Goal: Transaction & Acquisition: Purchase product/service

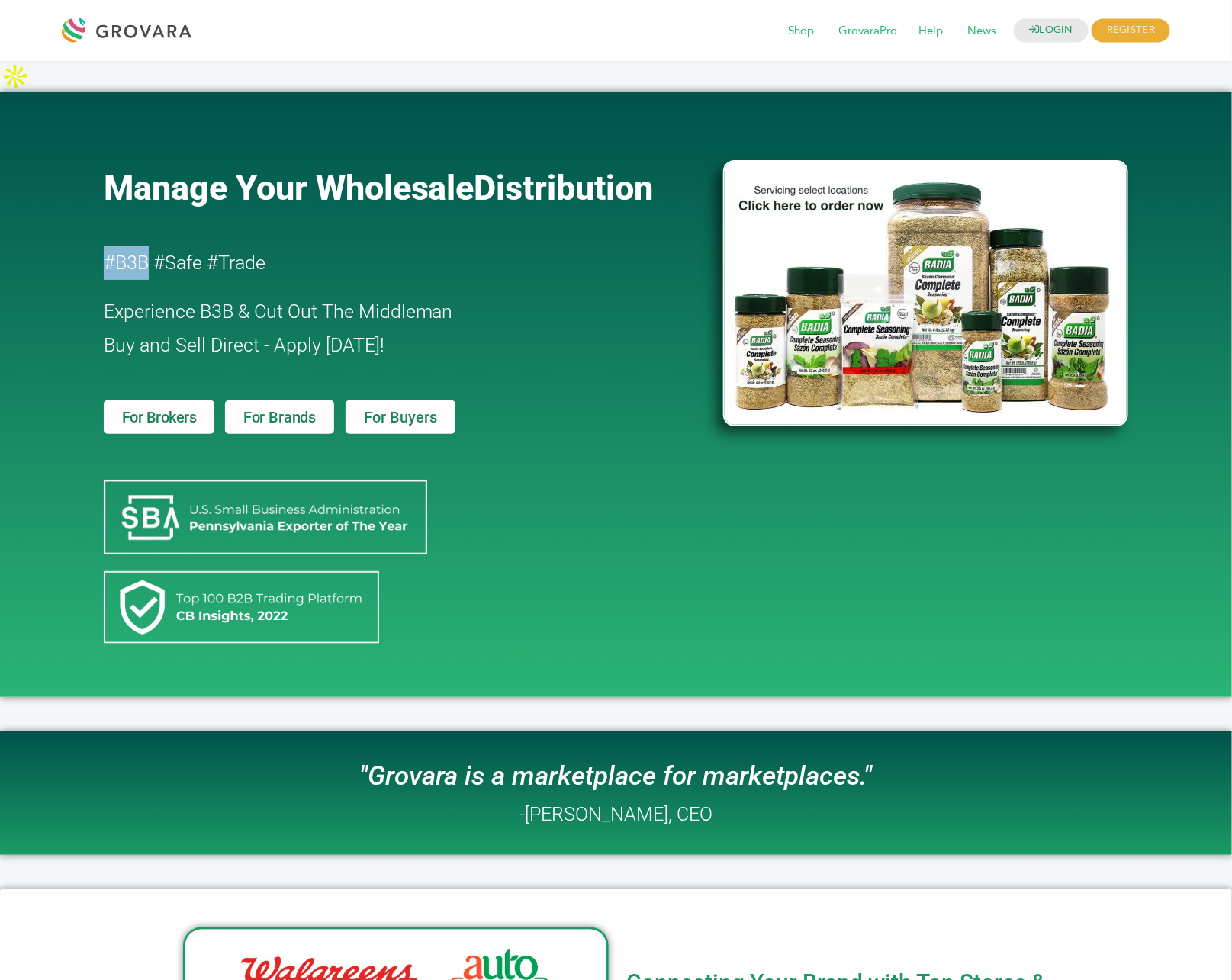
drag, startPoint x: 124, startPoint y: 235, endPoint x: 150, endPoint y: 239, distance: 26.3
click at [150, 247] on h2 "#B3B #Safe #Trade" at bounding box center [370, 263] width 532 height 34
click at [1042, 28] on link "LOGIN" at bounding box center [1050, 31] width 75 height 23
click at [859, 214] on img at bounding box center [926, 292] width 405 height 266
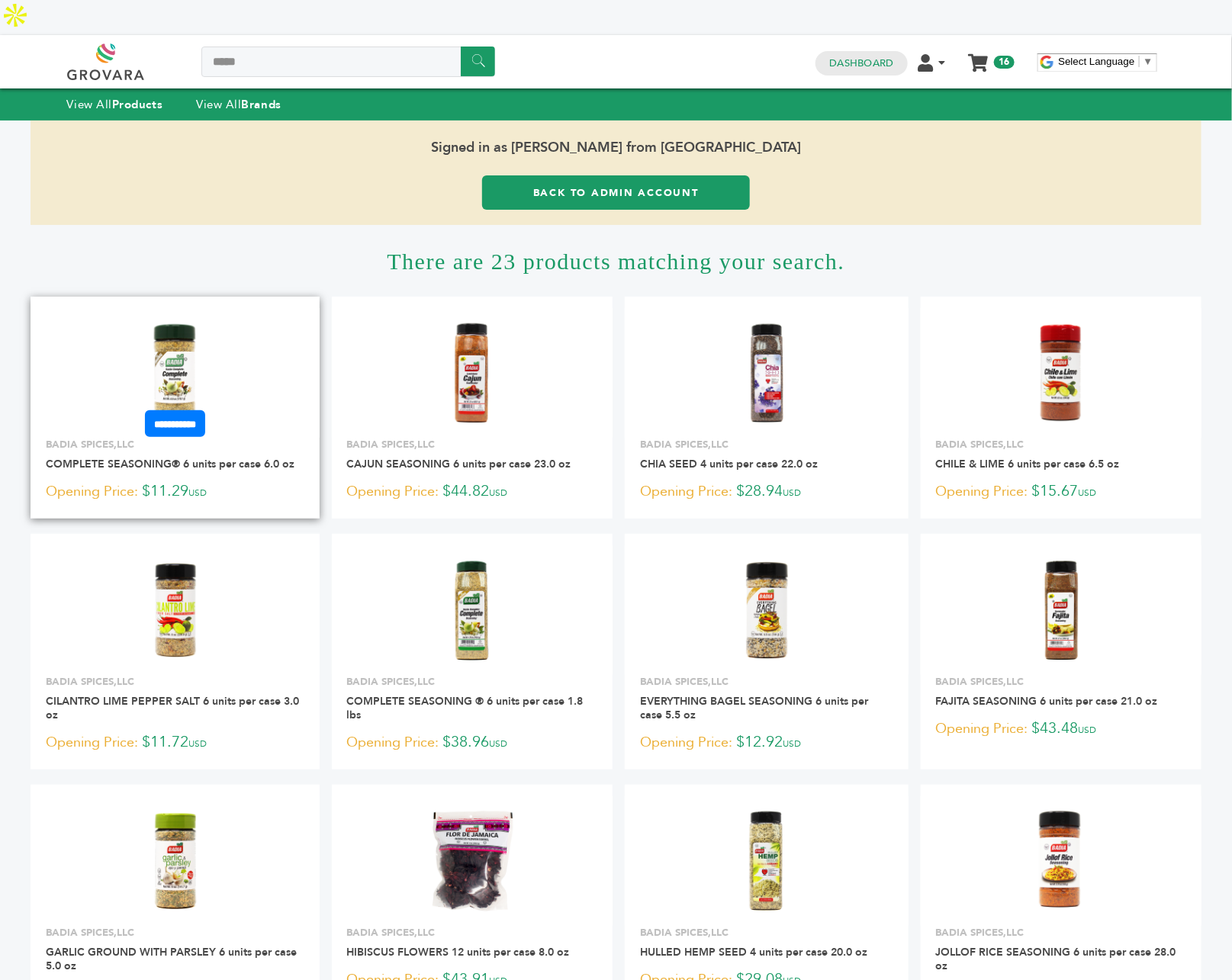
click at [173, 325] on img at bounding box center [175, 374] width 111 height 111
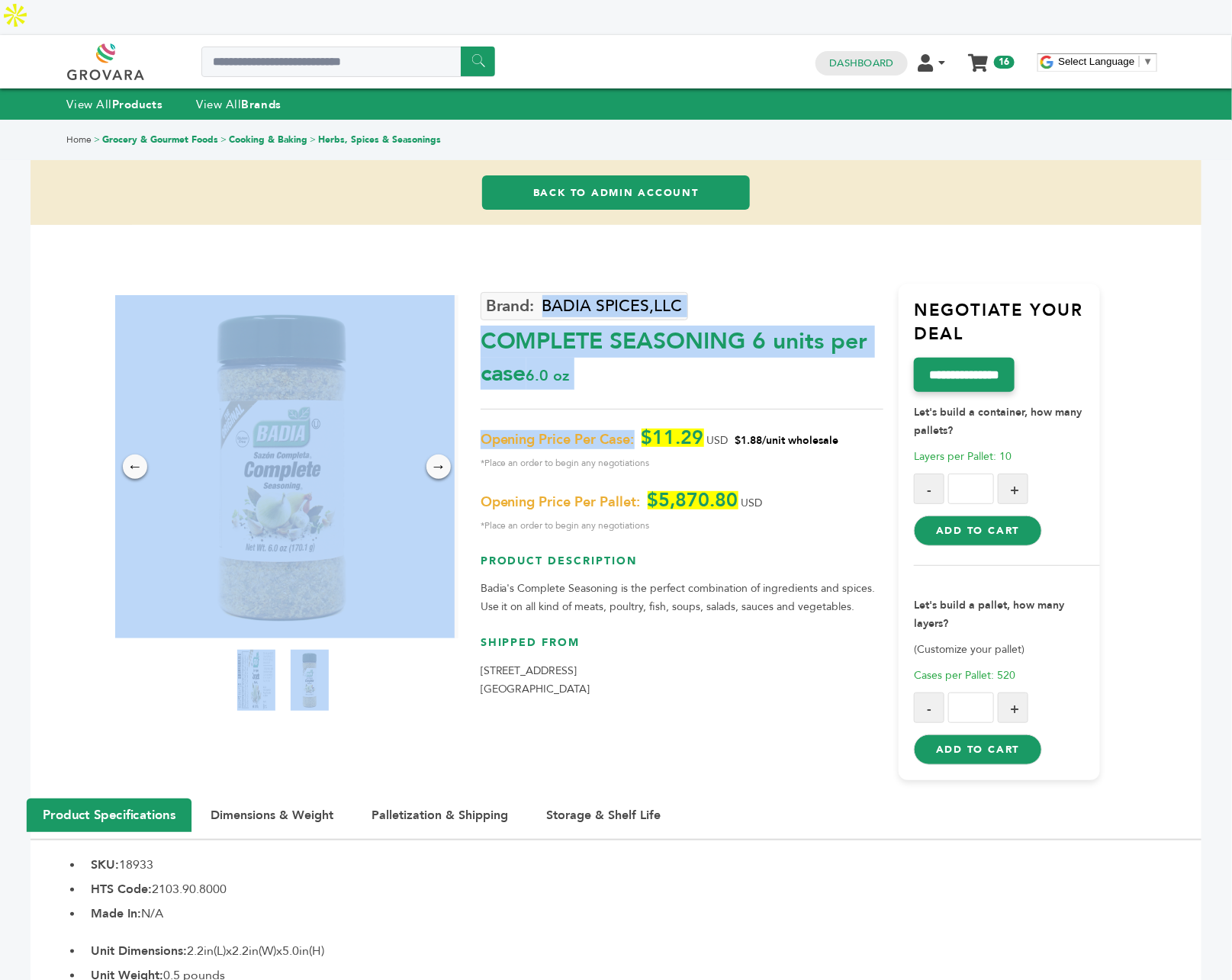
drag, startPoint x: 479, startPoint y: 404, endPoint x: 639, endPoint y: 406, distance: 160.0
click at [639, 406] on div "← → × BADIA SPICES,LLC COMPLETE SEASONING 6 units per case 6.0 oz $11.29 -" at bounding box center [616, 512] width 968 height 574
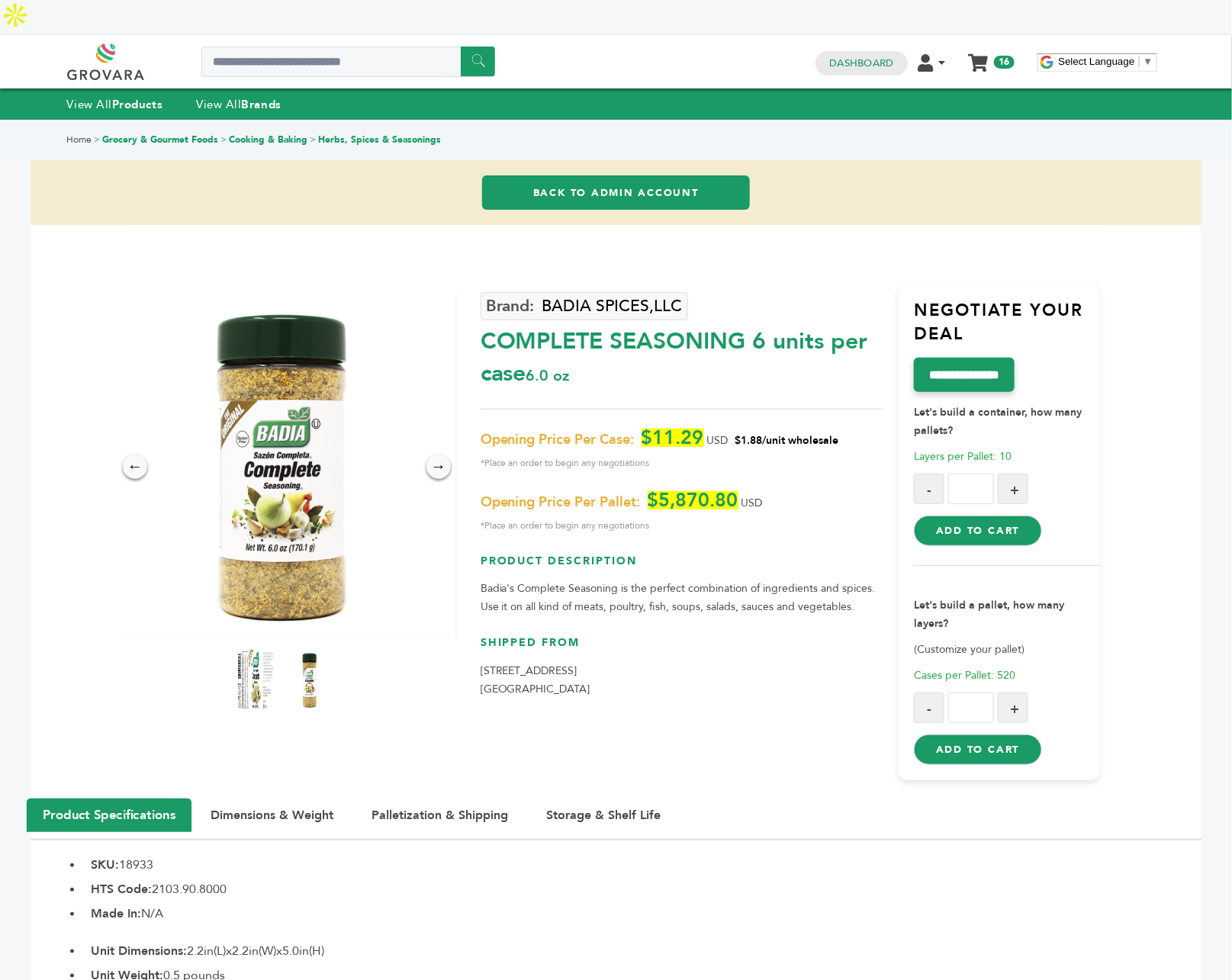
click at [641, 362] on div "BADIA SPICES,LLC COMPLETE SEASONING 6 units per case 6.0 oz Opening Price Per C…" at bounding box center [681, 532] width 403 height 496
click at [581, 292] on link "BADIA SPICES,LLC" at bounding box center [584, 306] width 207 height 28
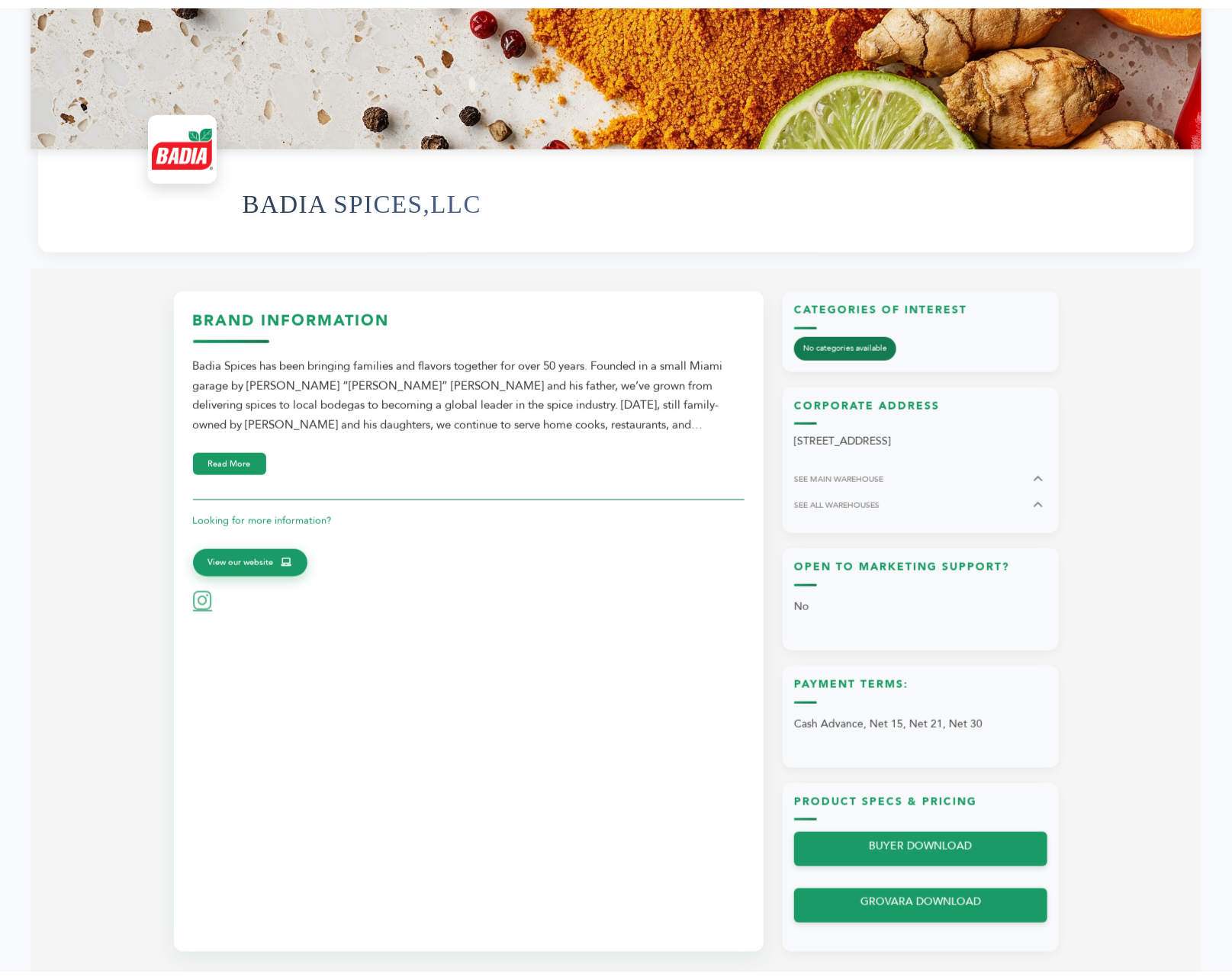
scroll to position [586, 0]
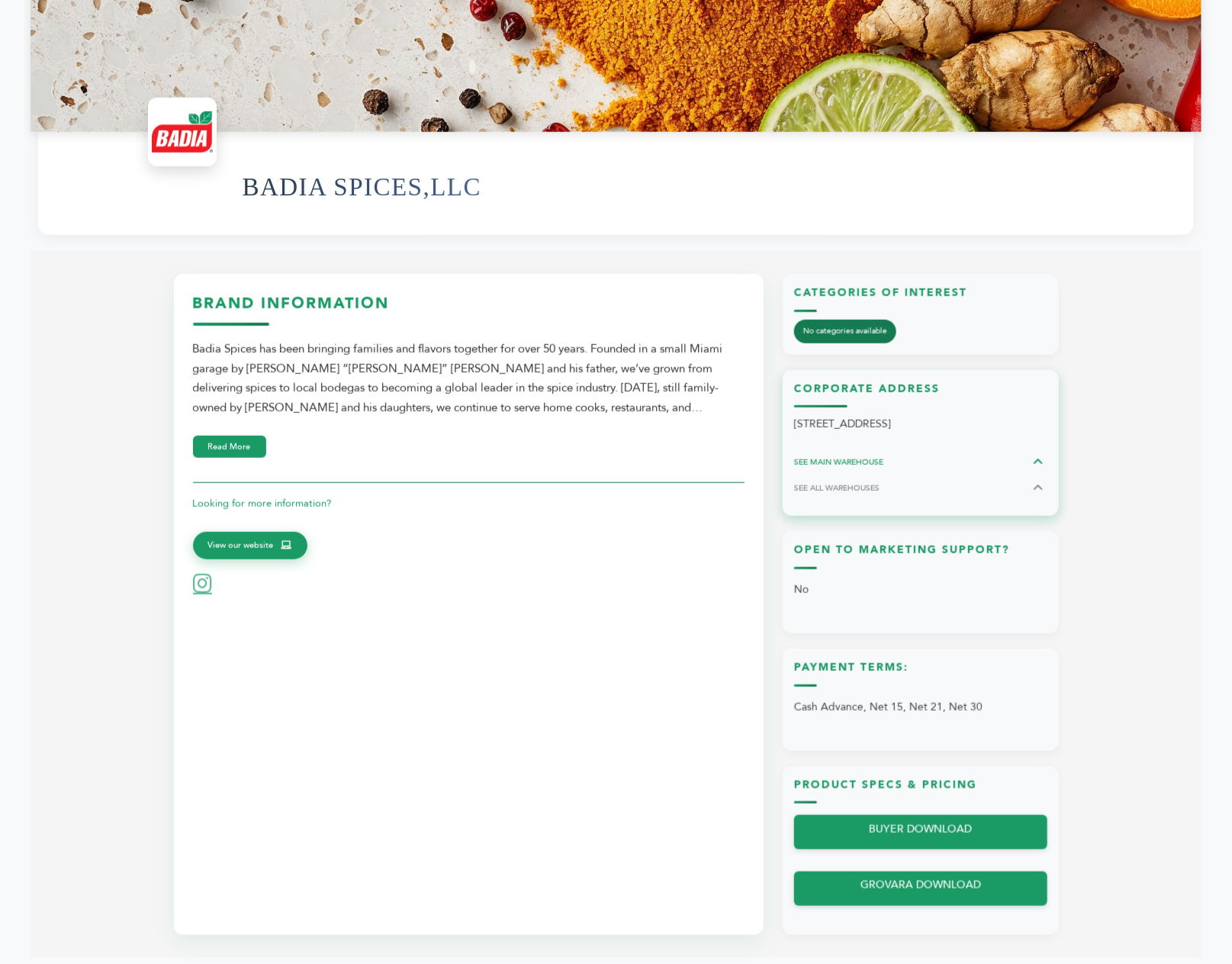
click at [873, 457] on span "SEE MAIN WAREHOUSE" at bounding box center [838, 462] width 89 height 11
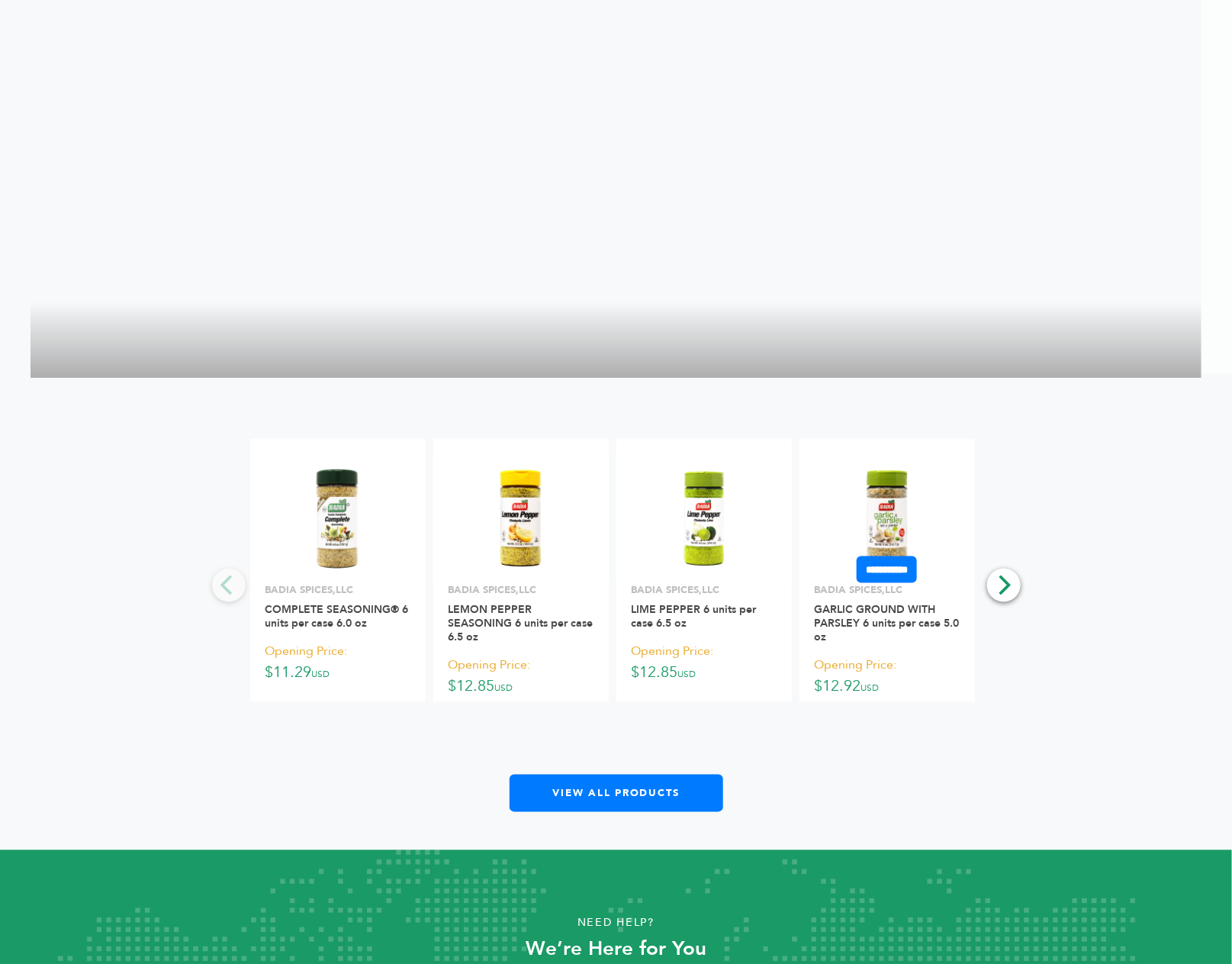
scroll to position [3262, 0]
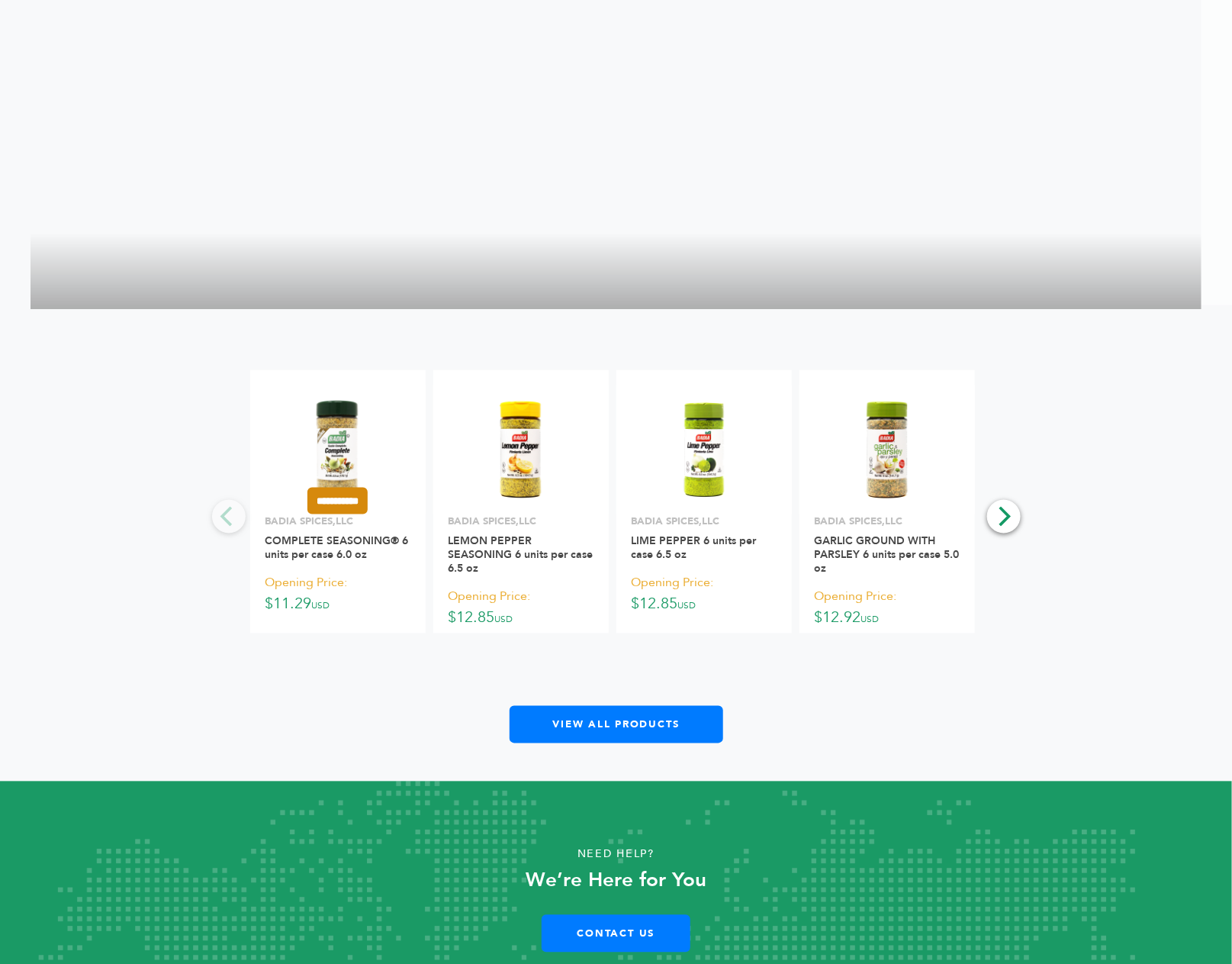
click at [352, 487] on input "**********" at bounding box center [337, 500] width 60 height 27
click at [350, 539] on input "*********" at bounding box center [339, 547] width 76 height 16
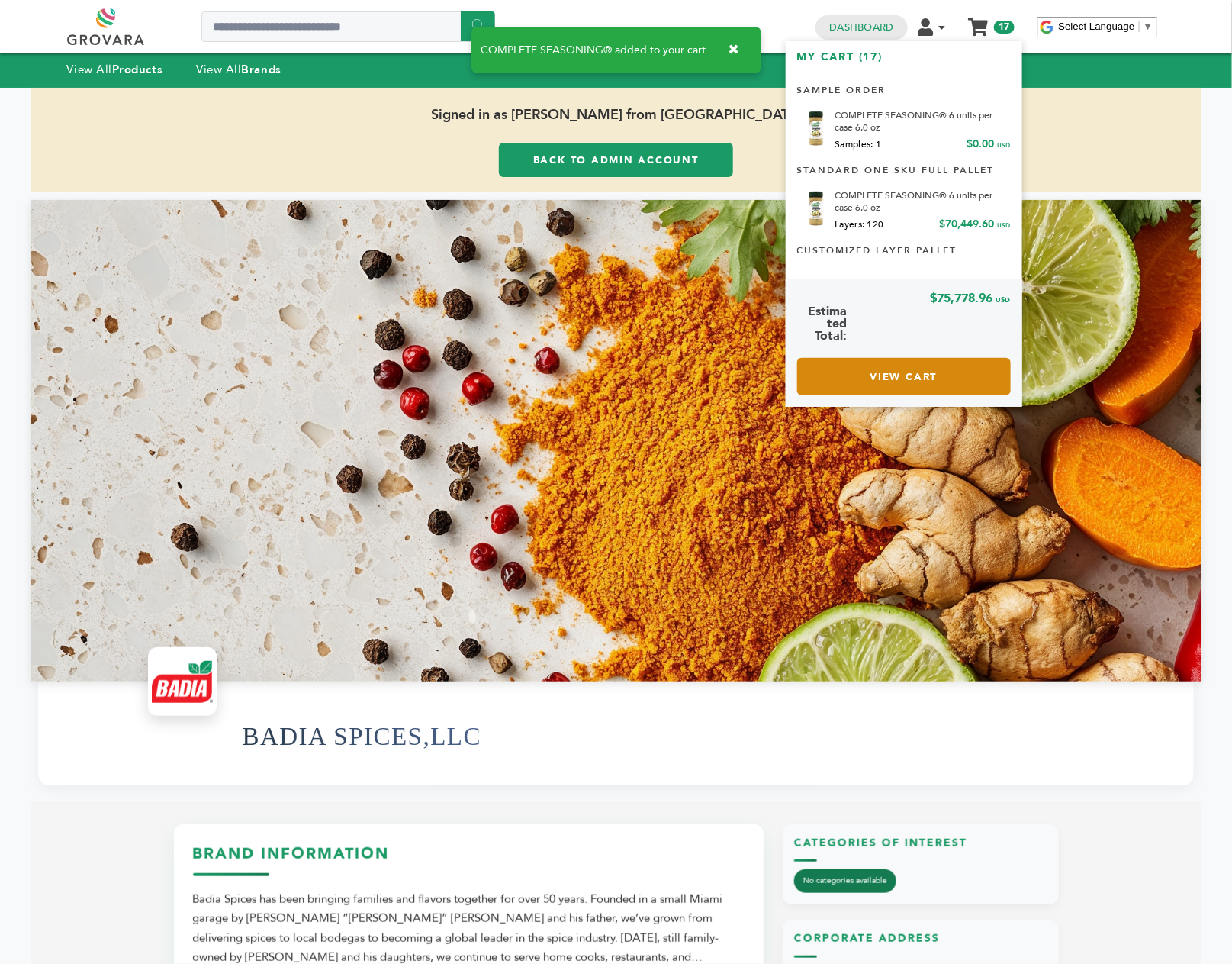
click at [880, 379] on link "View Cart" at bounding box center [904, 376] width 214 height 38
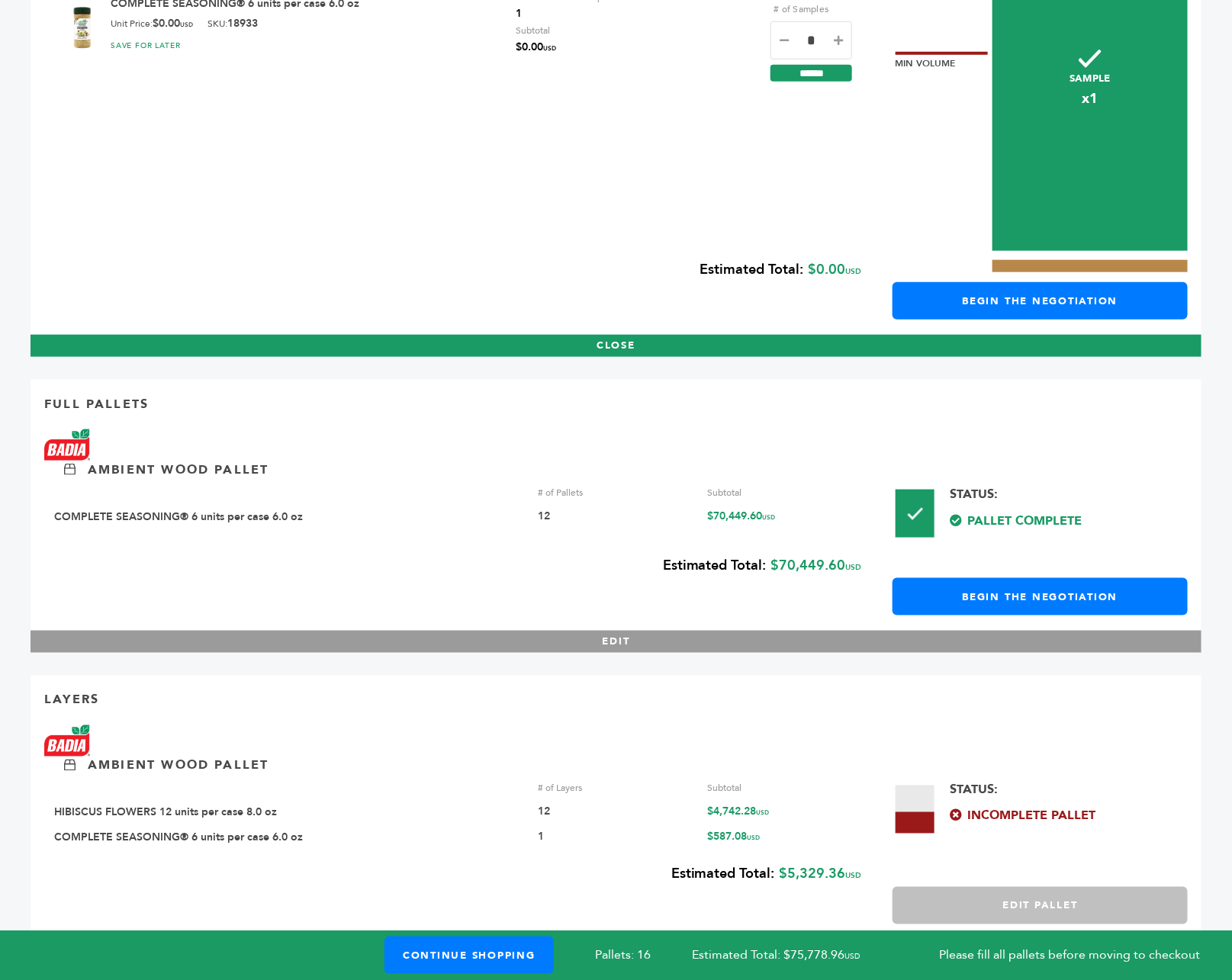
scroll to position [543, 0]
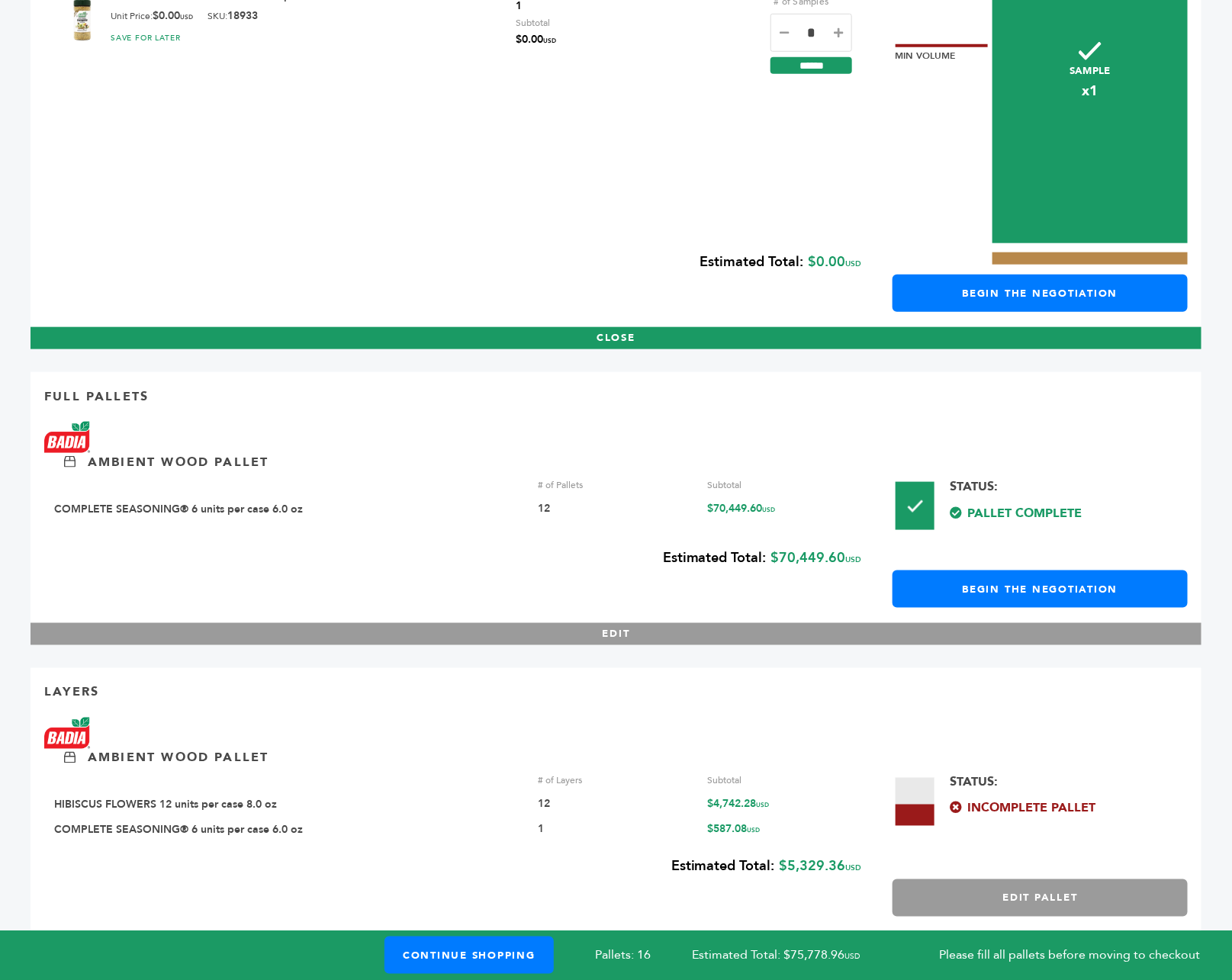
click at [939, 879] on button "Edit Pallet" at bounding box center [1039, 897] width 295 height 38
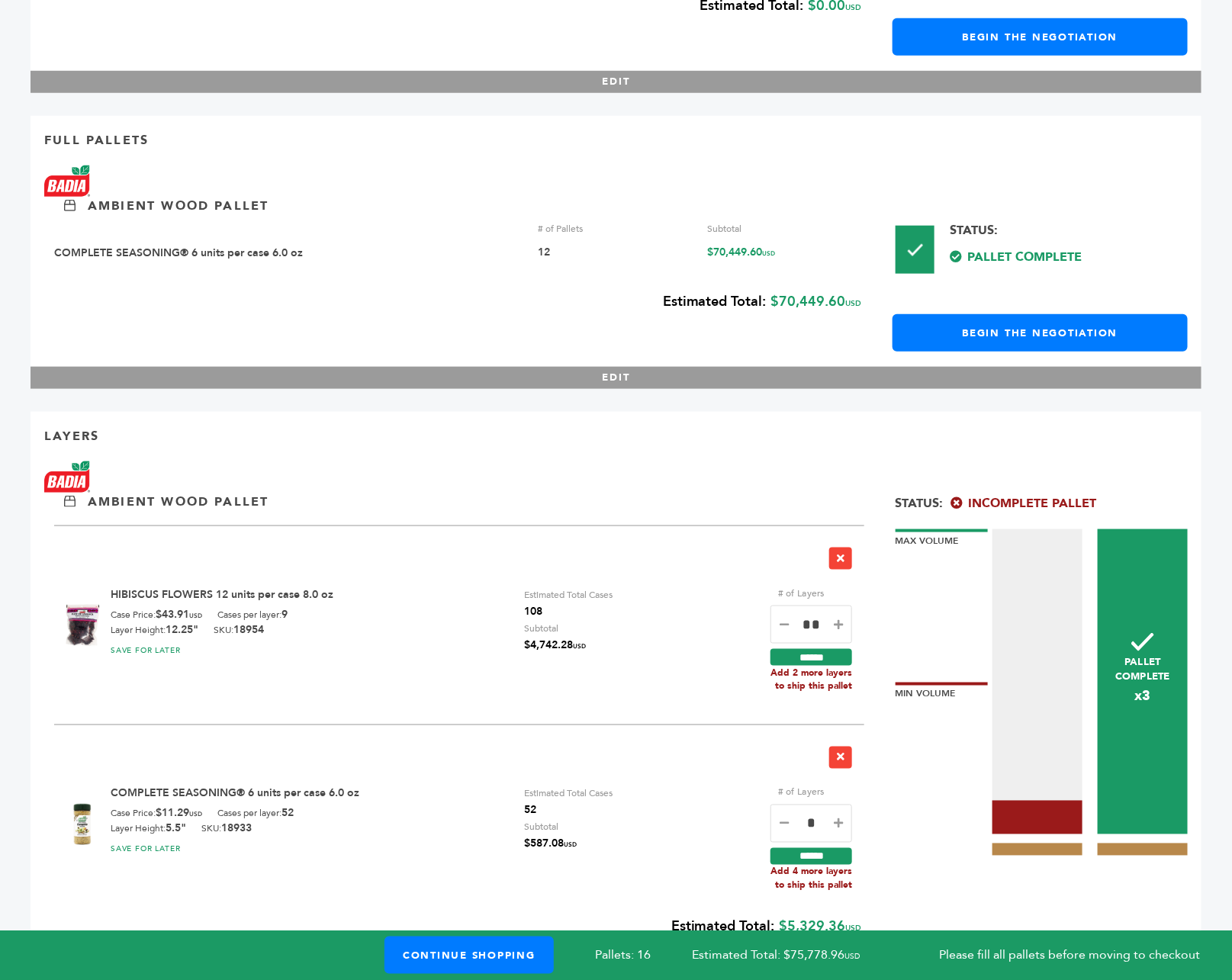
drag, startPoint x: 779, startPoint y: 843, endPoint x: 843, endPoint y: 840, distance: 64.1
click at [842, 864] on div "Add 4 more layers to ship this pallet" at bounding box center [812, 878] width 82 height 27
click at [841, 818] on icon at bounding box center [837, 823] width 9 height 10
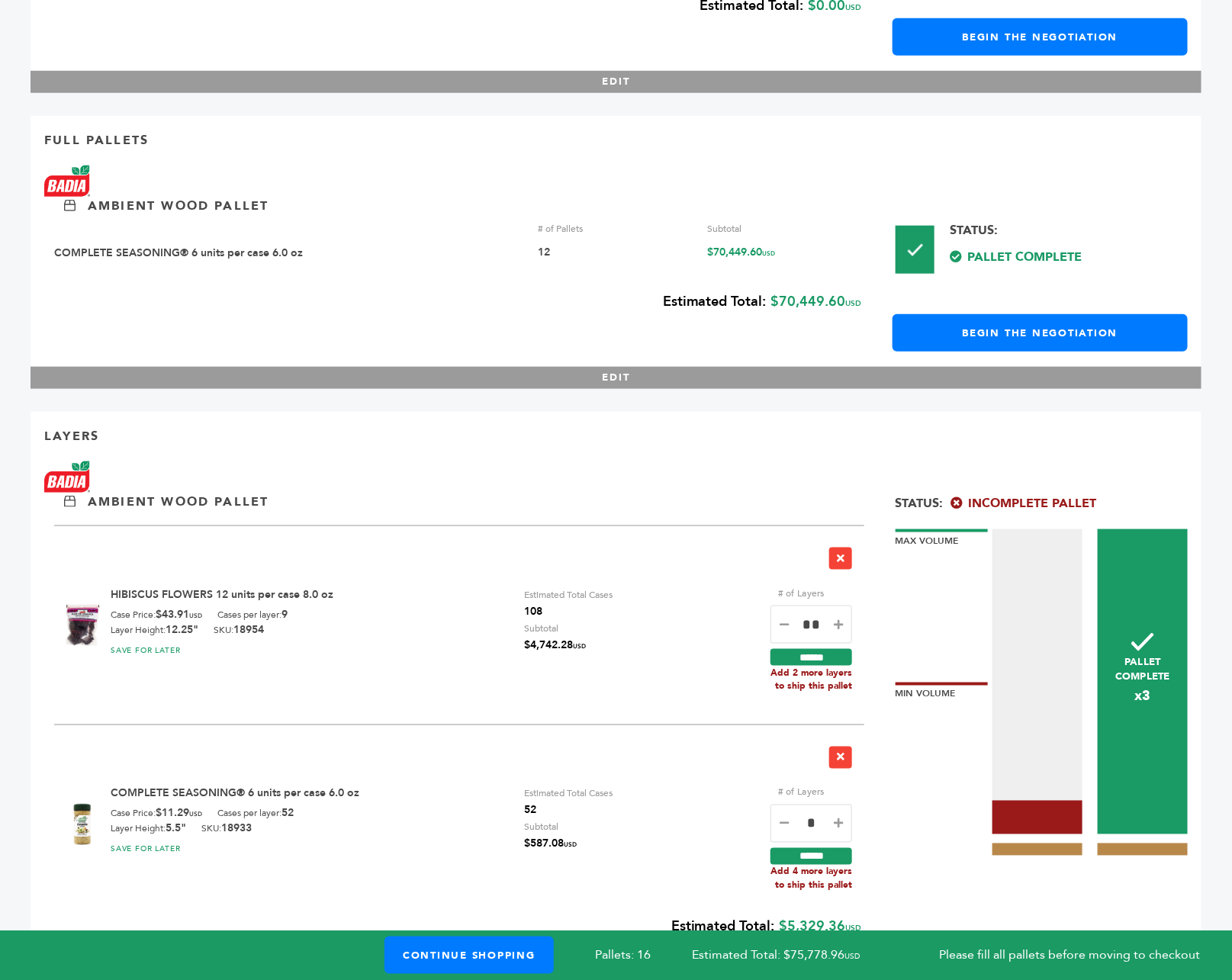
type input "*"
click at [814, 847] on input "******" at bounding box center [812, 855] width 82 height 17
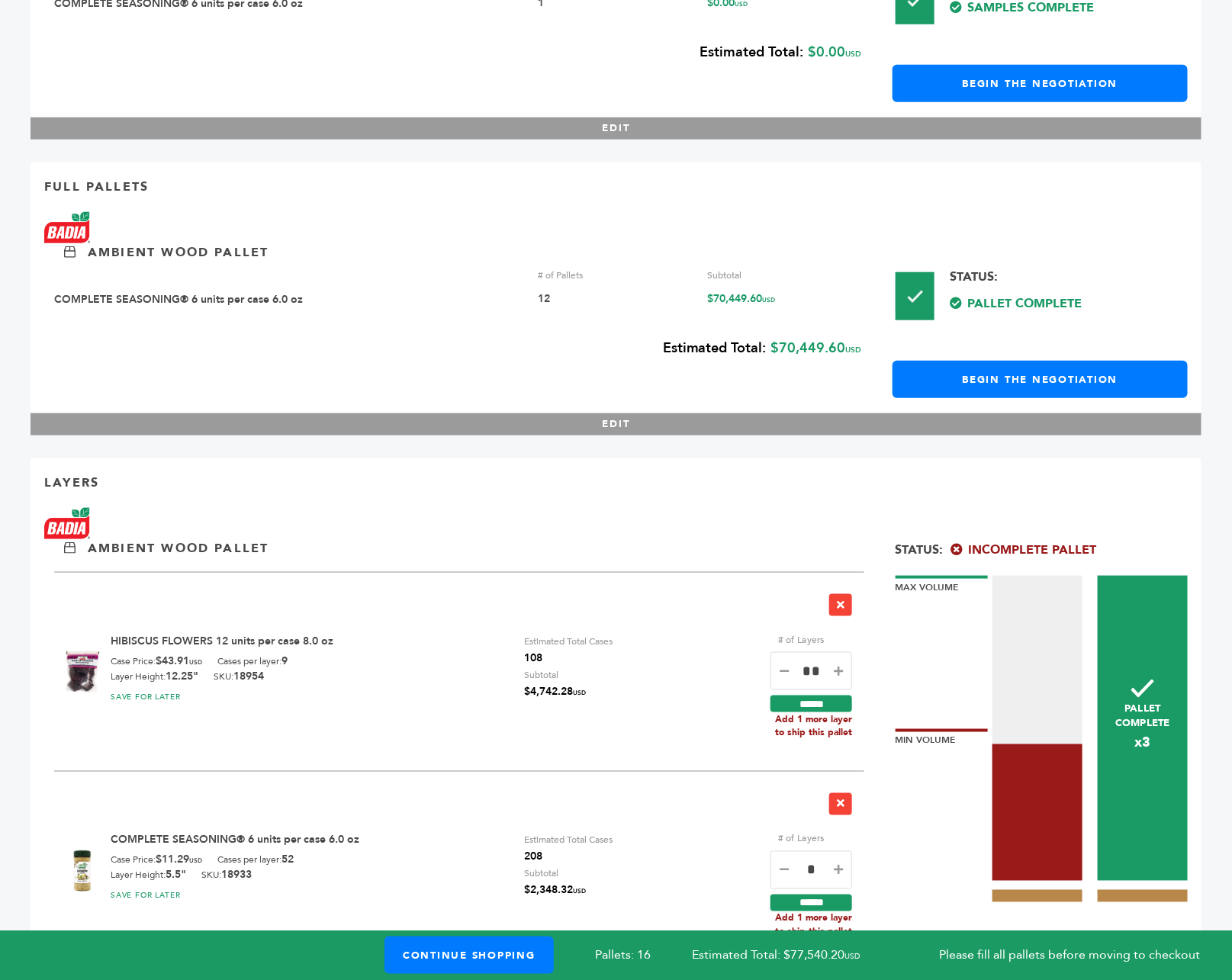
click at [842, 864] on icon at bounding box center [837, 869] width 9 height 10
type input "*"
click at [812, 894] on input "******" at bounding box center [812, 902] width 82 height 17
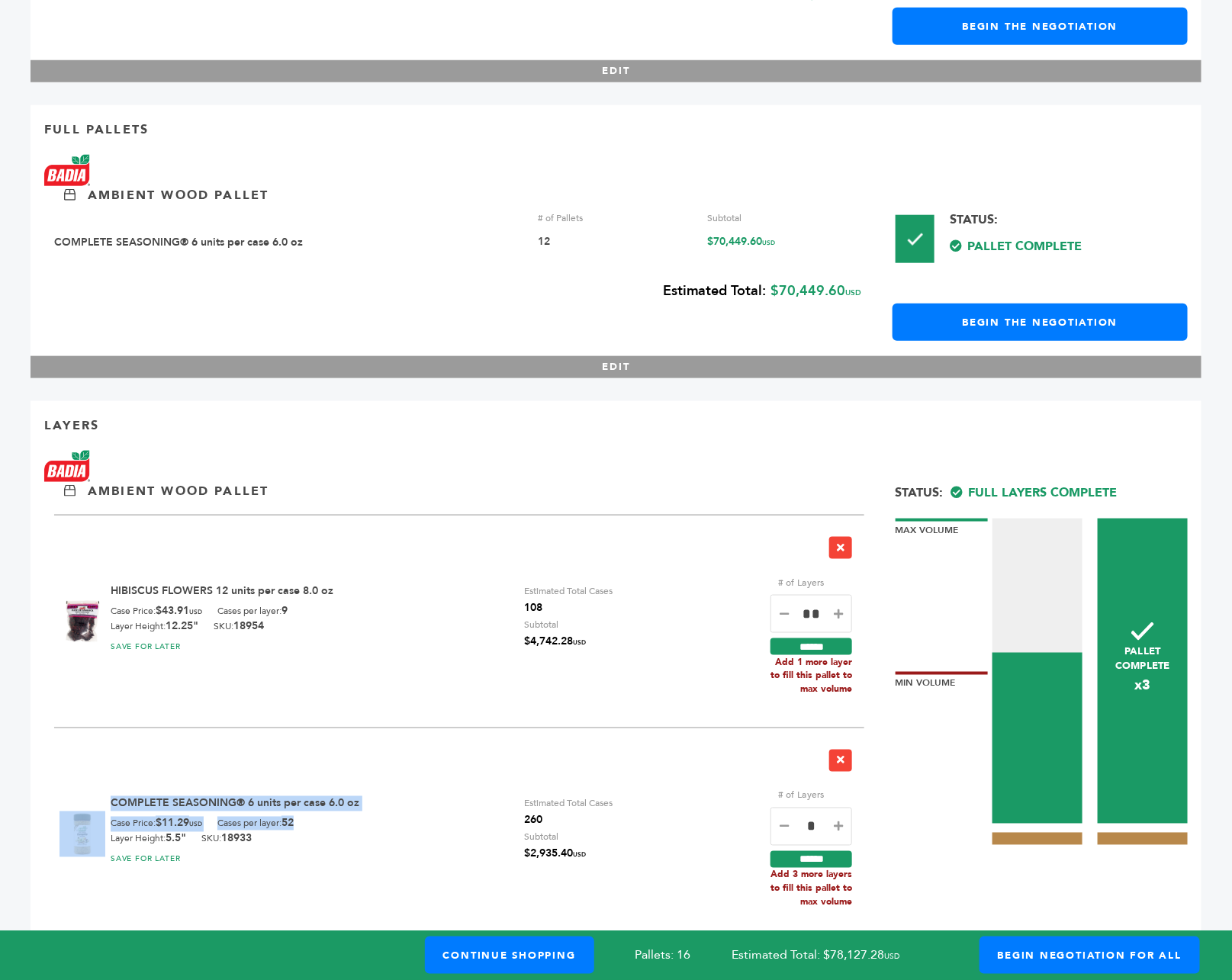
drag, startPoint x: 277, startPoint y: 801, endPoint x: 92, endPoint y: 753, distance: 191.1
click at [92, 753] on div "COMPLETE SEASONING® 6 units per case 6.0 oz Case Price: $11.29 USD Cases per la…" at bounding box center [459, 826] width 810 height 198
click at [319, 857] on div "COMPLETE SEASONING® 6 units per case 6.0 oz Case Price: $11.29 USD Cases per la…" at bounding box center [459, 826] width 810 height 198
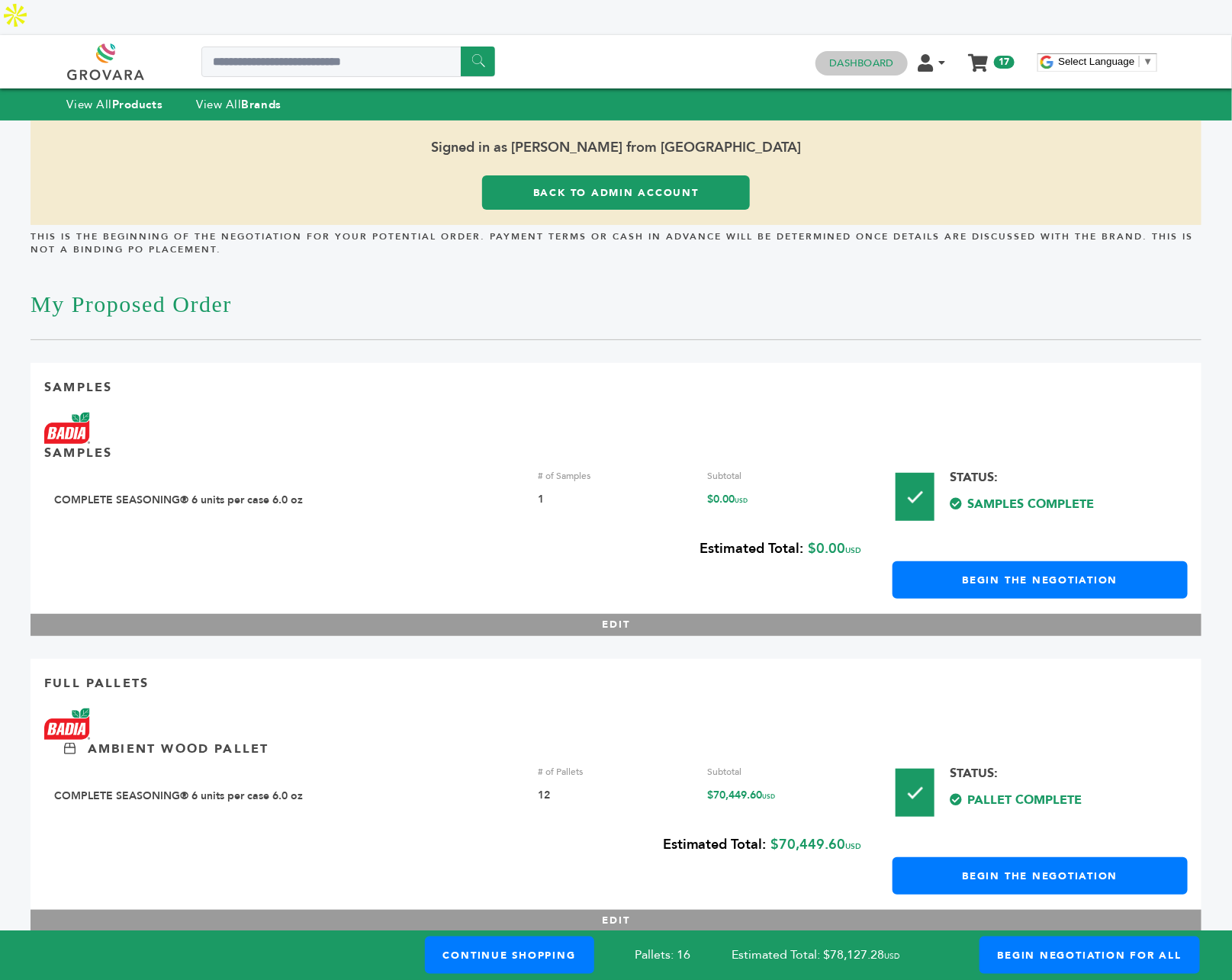
click at [862, 51] on h4 "Dashboard" at bounding box center [862, 63] width 92 height 24
click at [862, 56] on link "Dashboard" at bounding box center [862, 63] width 64 height 14
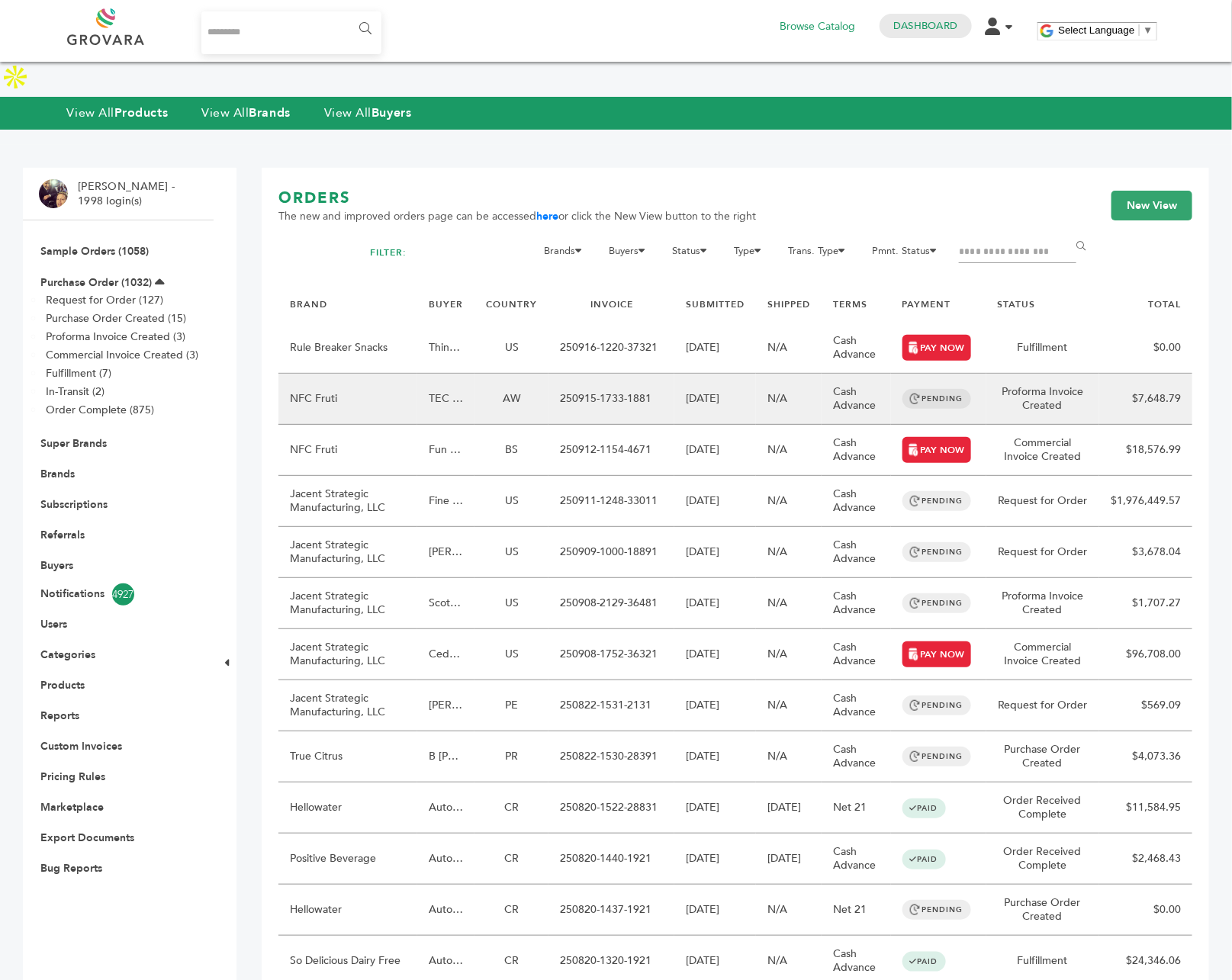
click at [386, 374] on td "NFC Fruti" at bounding box center [347, 399] width 139 height 51
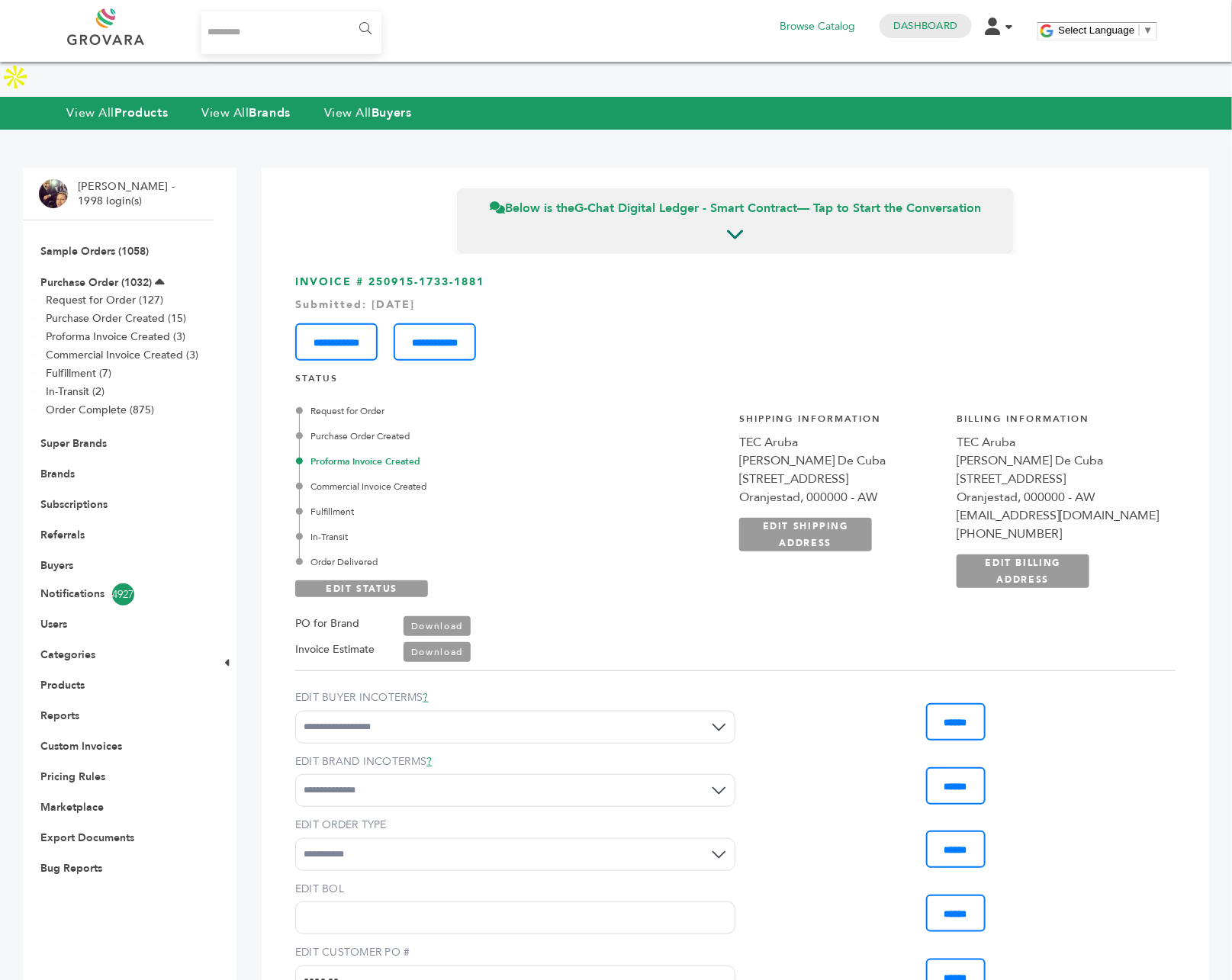
drag, startPoint x: 396, startPoint y: 531, endPoint x: 302, endPoint y: 370, distance: 186.4
click at [302, 404] on div "Request for Order Purchase Order Created Proforma Invoice Created Commercial In…" at bounding box center [451, 486] width 305 height 165
click at [507, 480] on div "Commercial Invoice Created" at bounding box center [451, 486] width 305 height 14
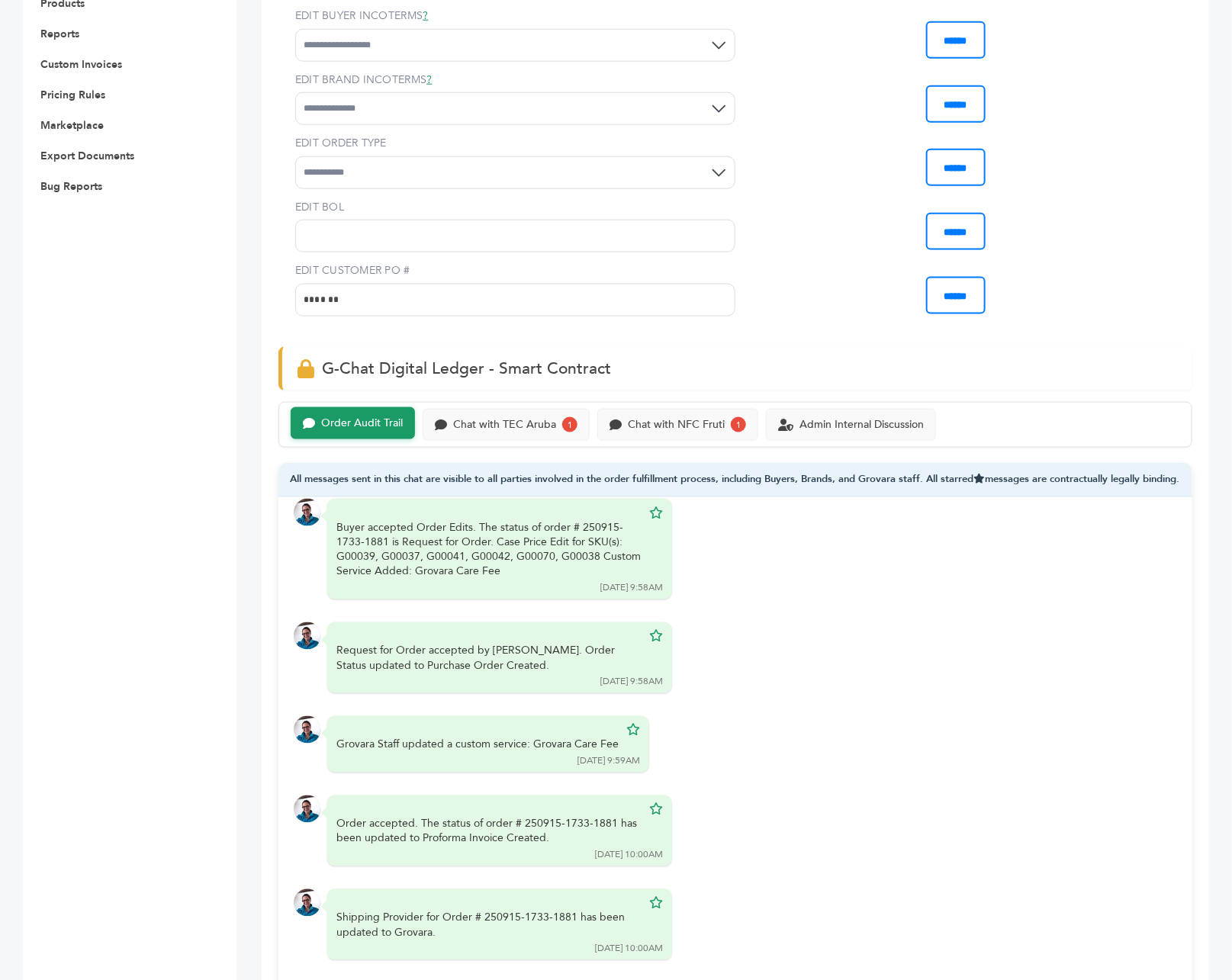
scroll to position [692, 0]
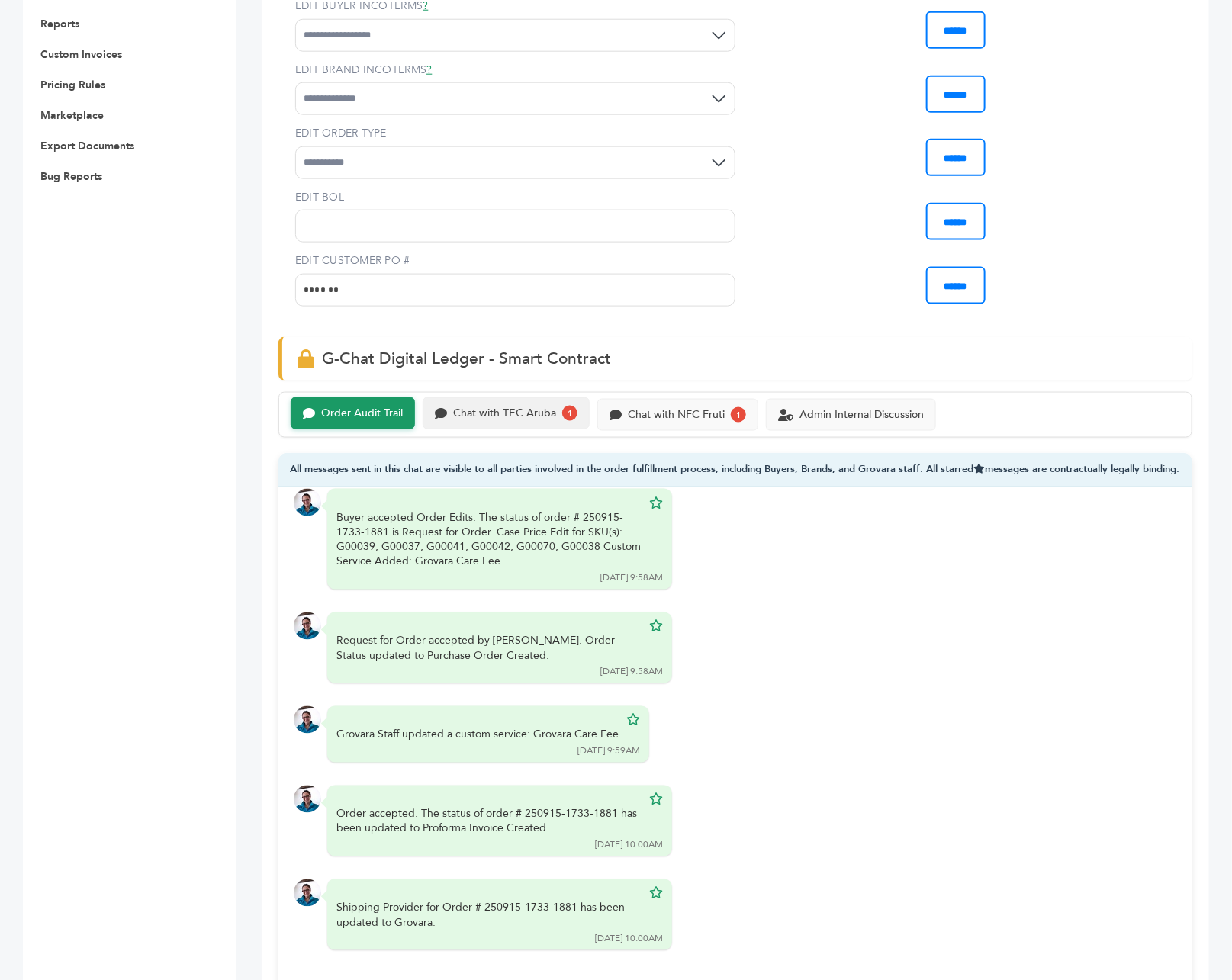
click at [476, 407] on div "Chat with TEC Aruba" at bounding box center [505, 414] width 103 height 13
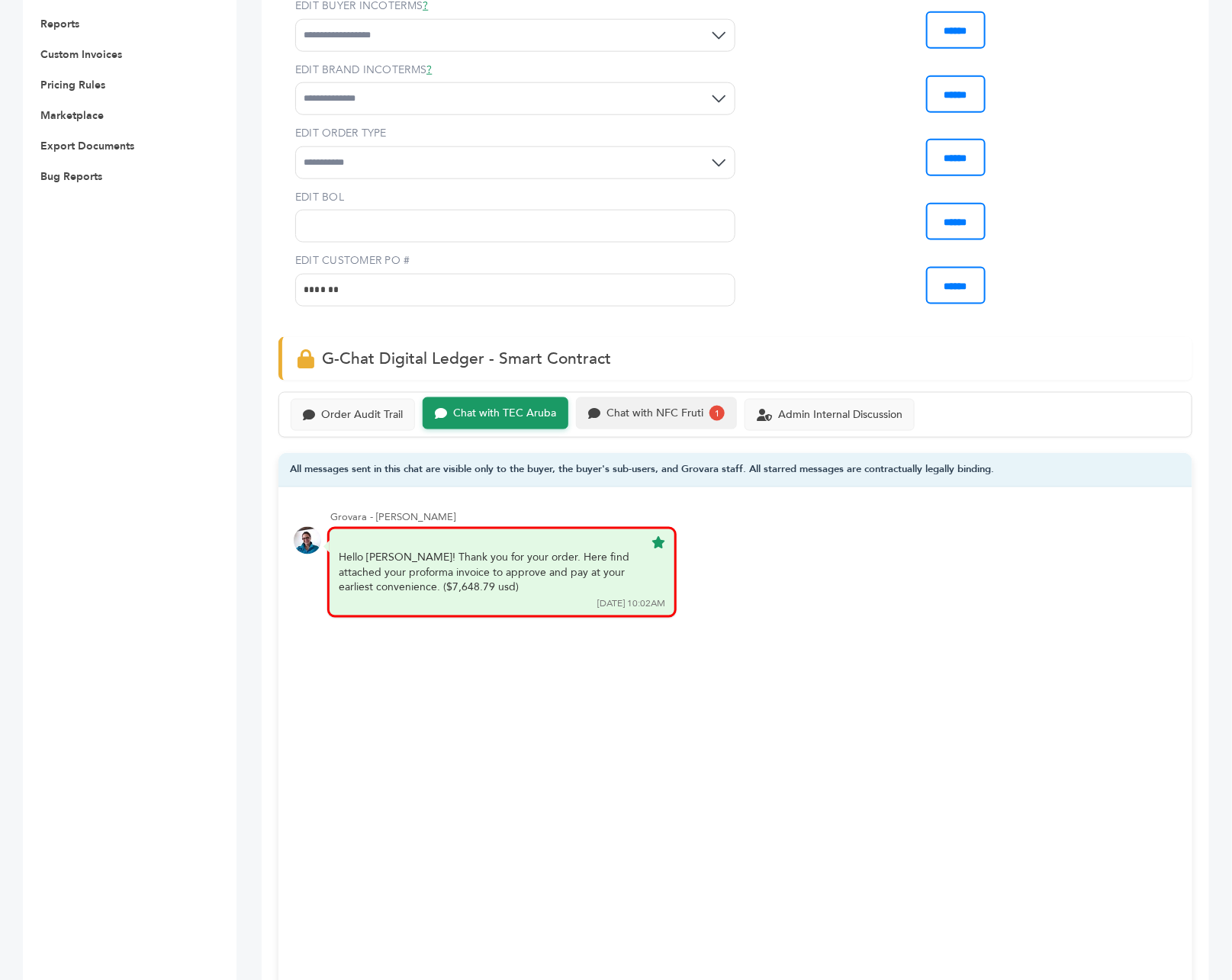
click at [652, 407] on div "Chat with NFC Fruti" at bounding box center [655, 414] width 97 height 13
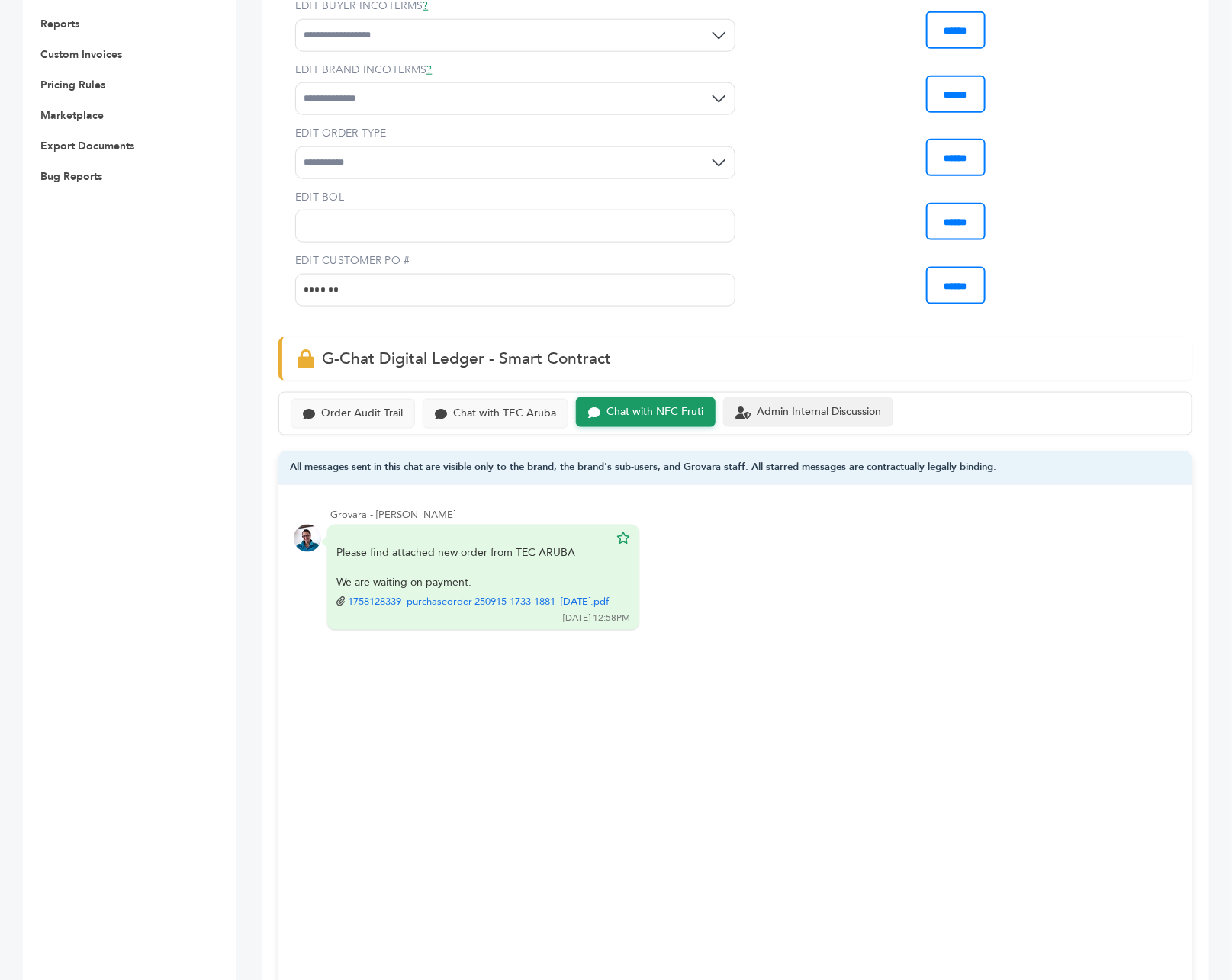
click at [812, 397] on div "Admin Internal Discussion" at bounding box center [808, 411] width 170 height 30
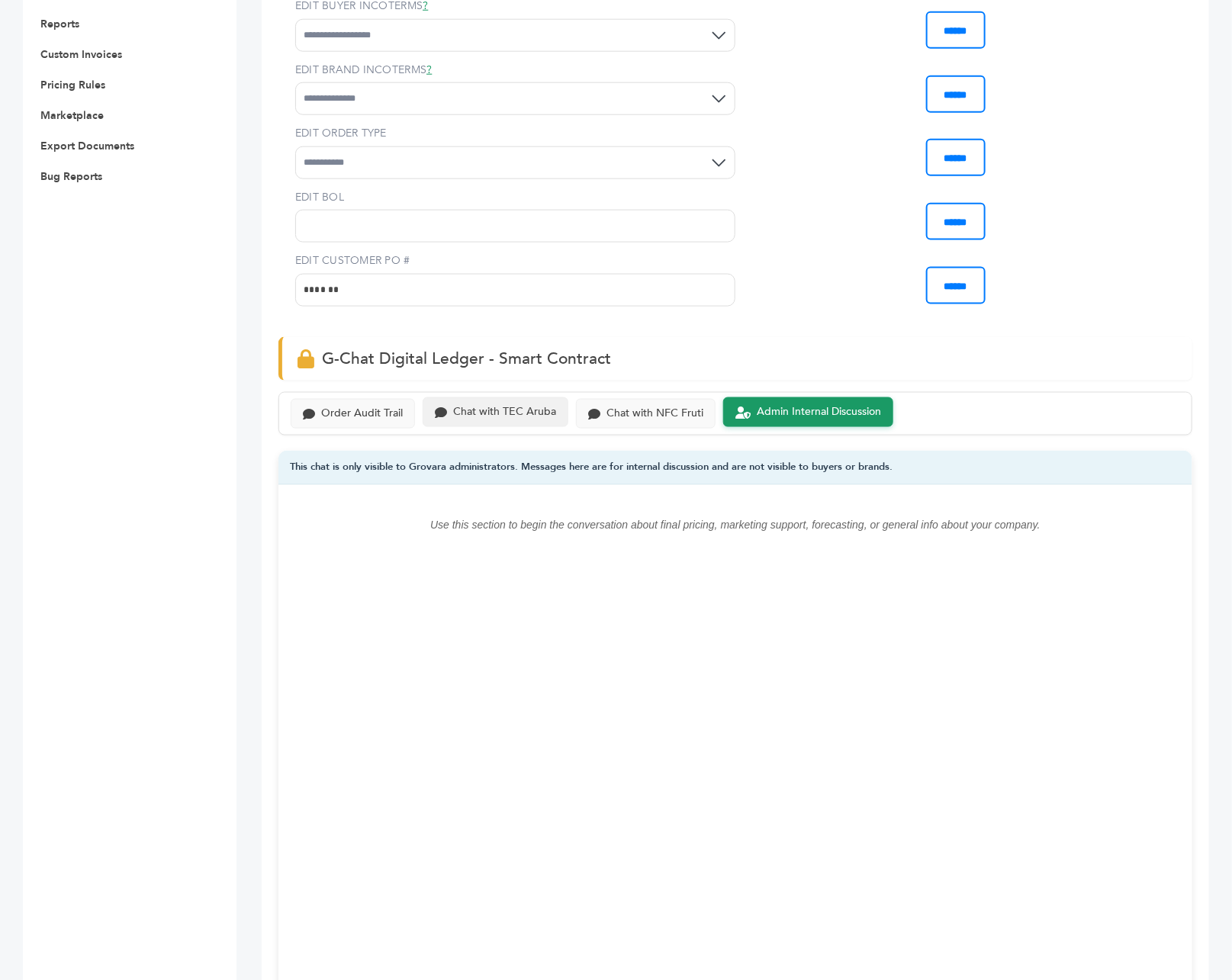
click at [522, 406] on div "Chat with TEC Aruba" at bounding box center [505, 412] width 103 height 13
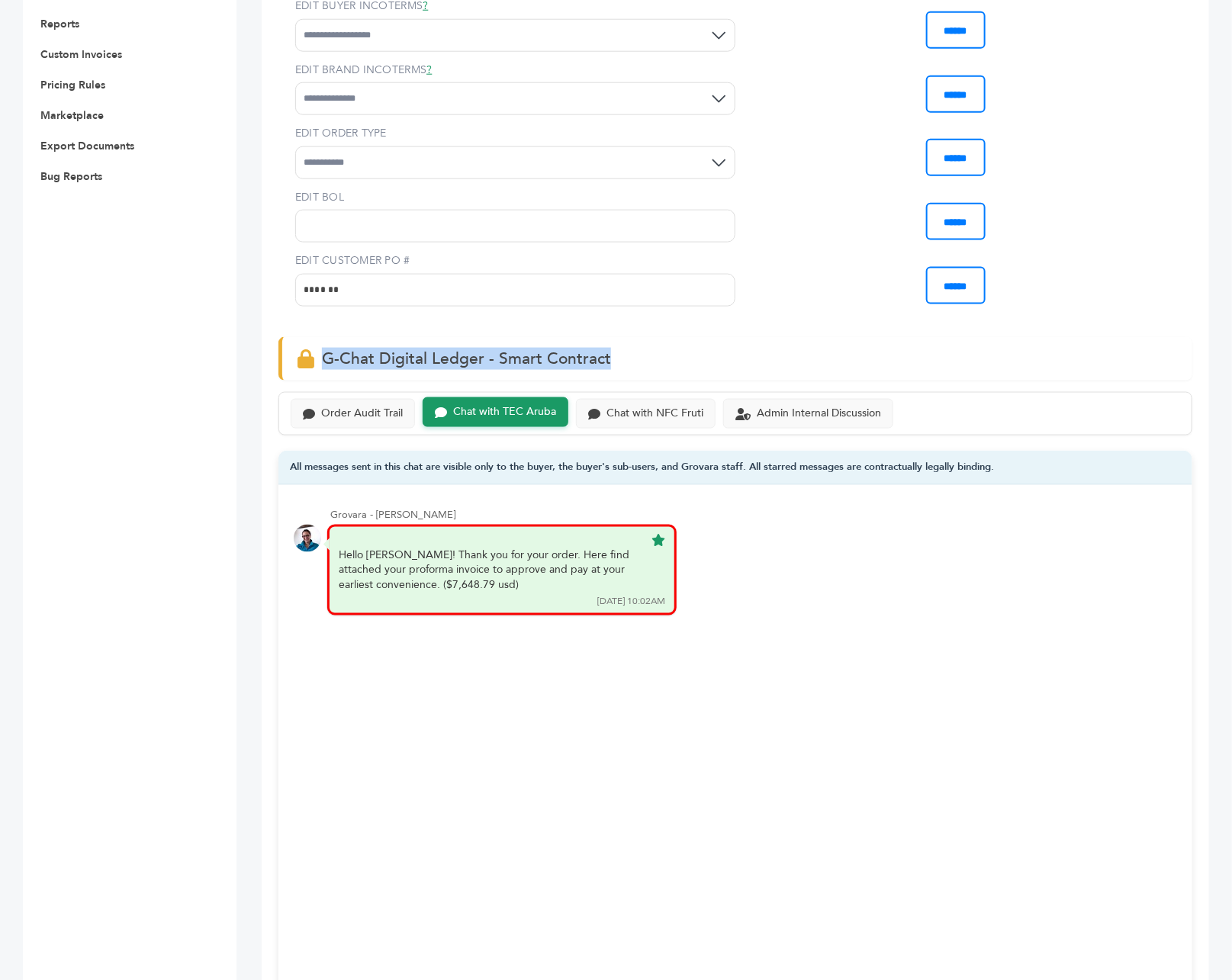
drag, startPoint x: 641, startPoint y: 333, endPoint x: 322, endPoint y: 333, distance: 319.0
click at [322, 337] on div "G-Chat Digital Ledger - Smart Contract" at bounding box center [735, 359] width 914 height 43
click at [328, 406] on div "Order Audit Trail" at bounding box center [362, 412] width 82 height 13
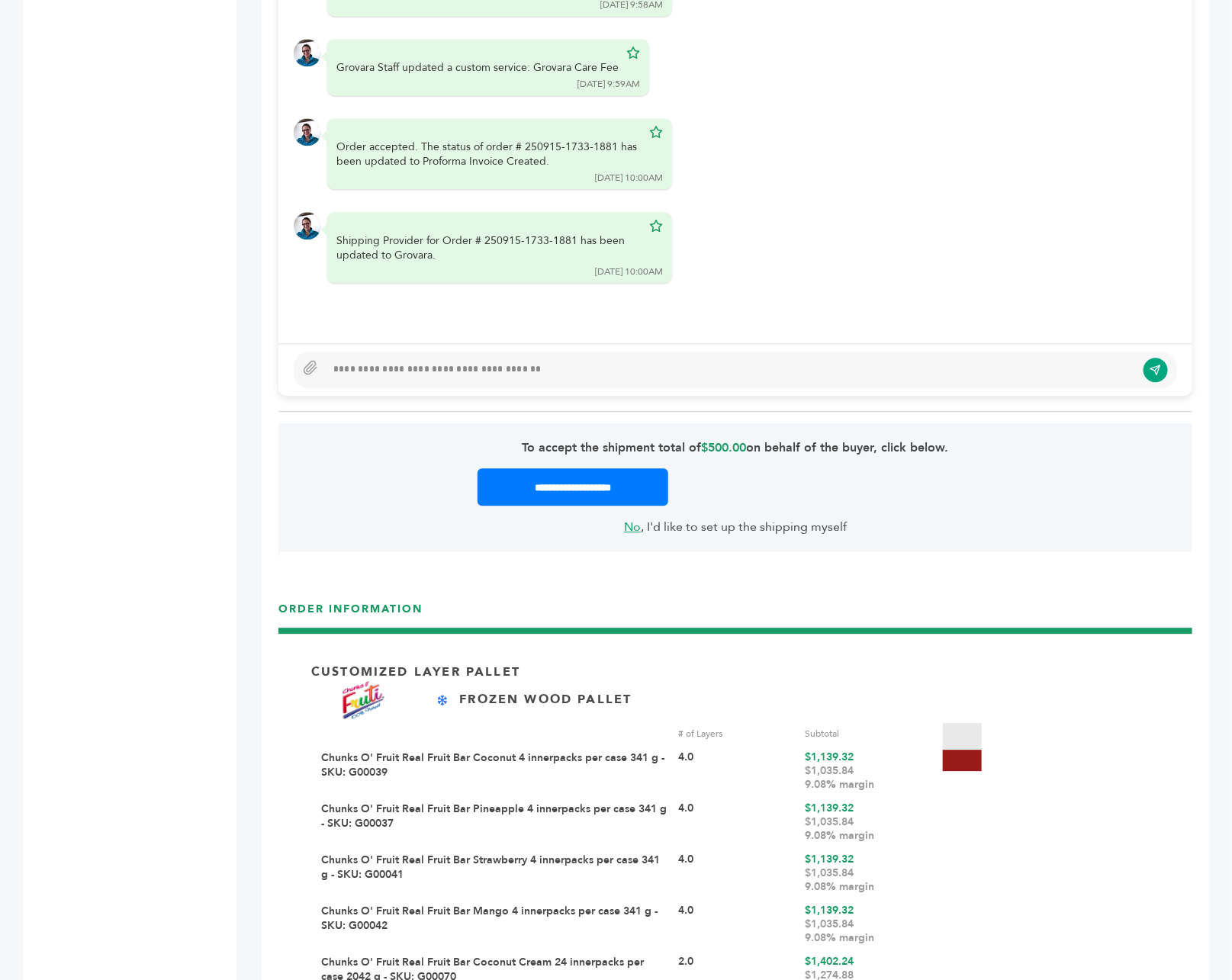
scroll to position [1361, 0]
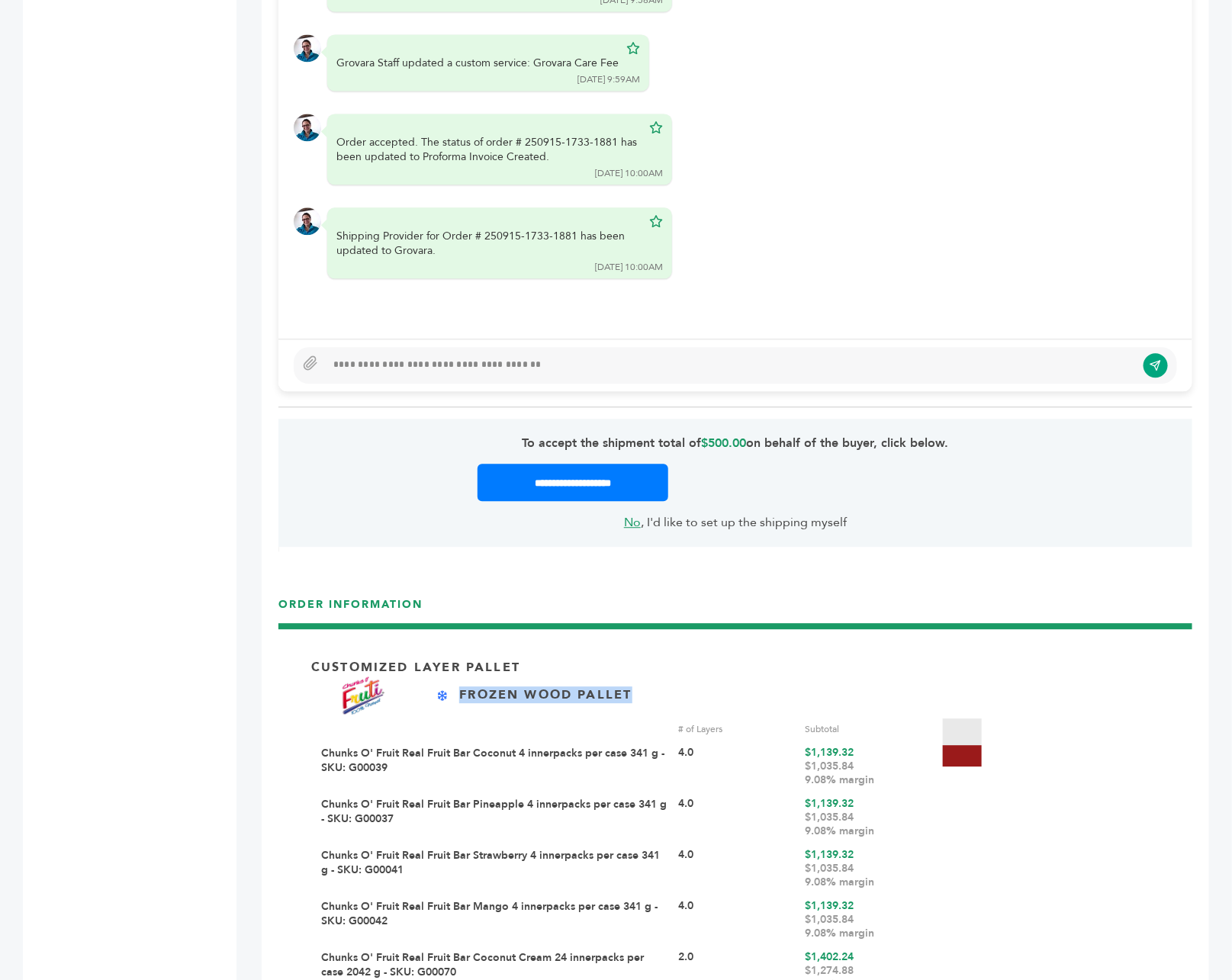
drag, startPoint x: 462, startPoint y: 662, endPoint x: 632, endPoint y: 668, distance: 170.1
click at [632, 686] on p "Frozen Wood Pallet" at bounding box center [545, 694] width 173 height 17
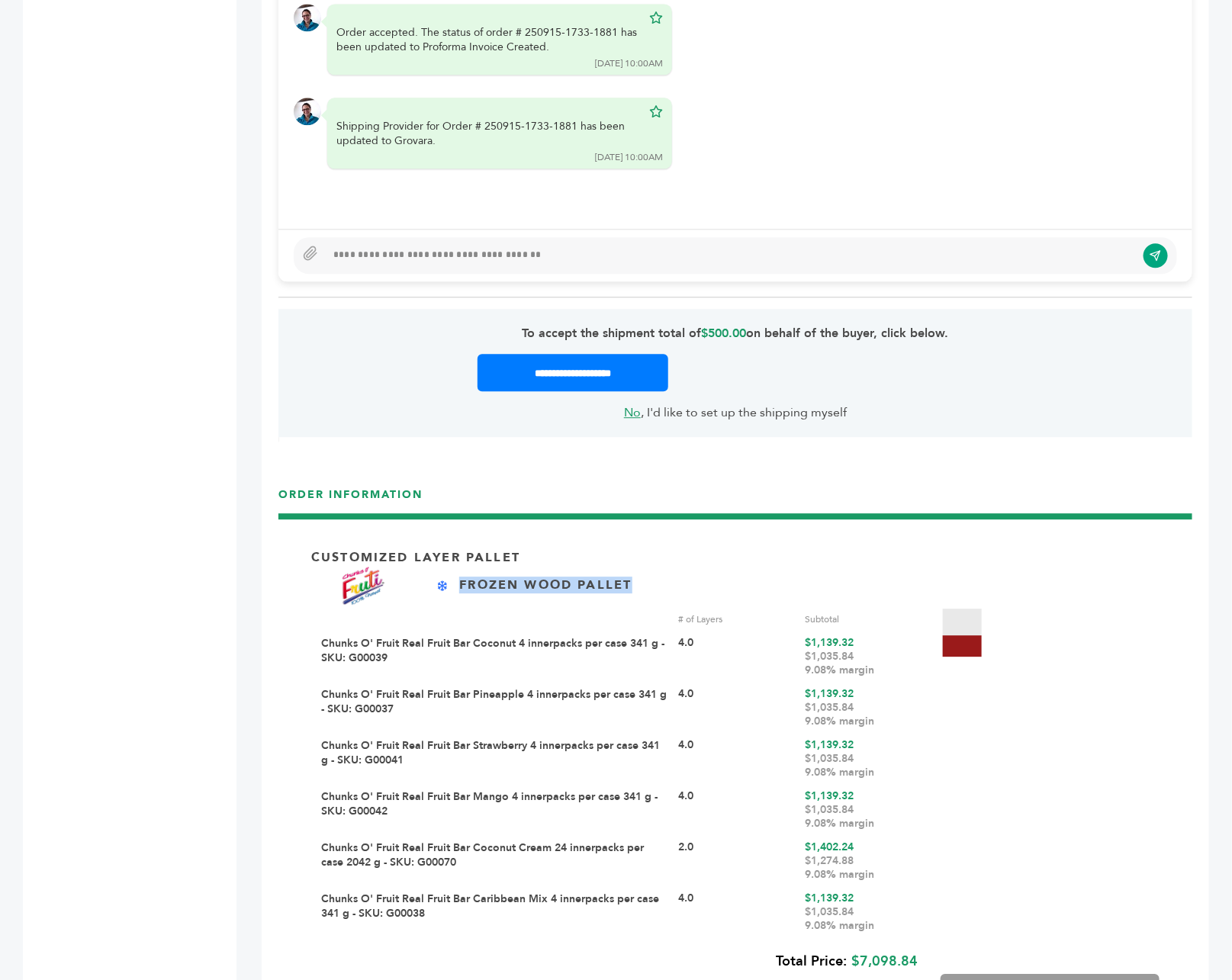
scroll to position [1501, 0]
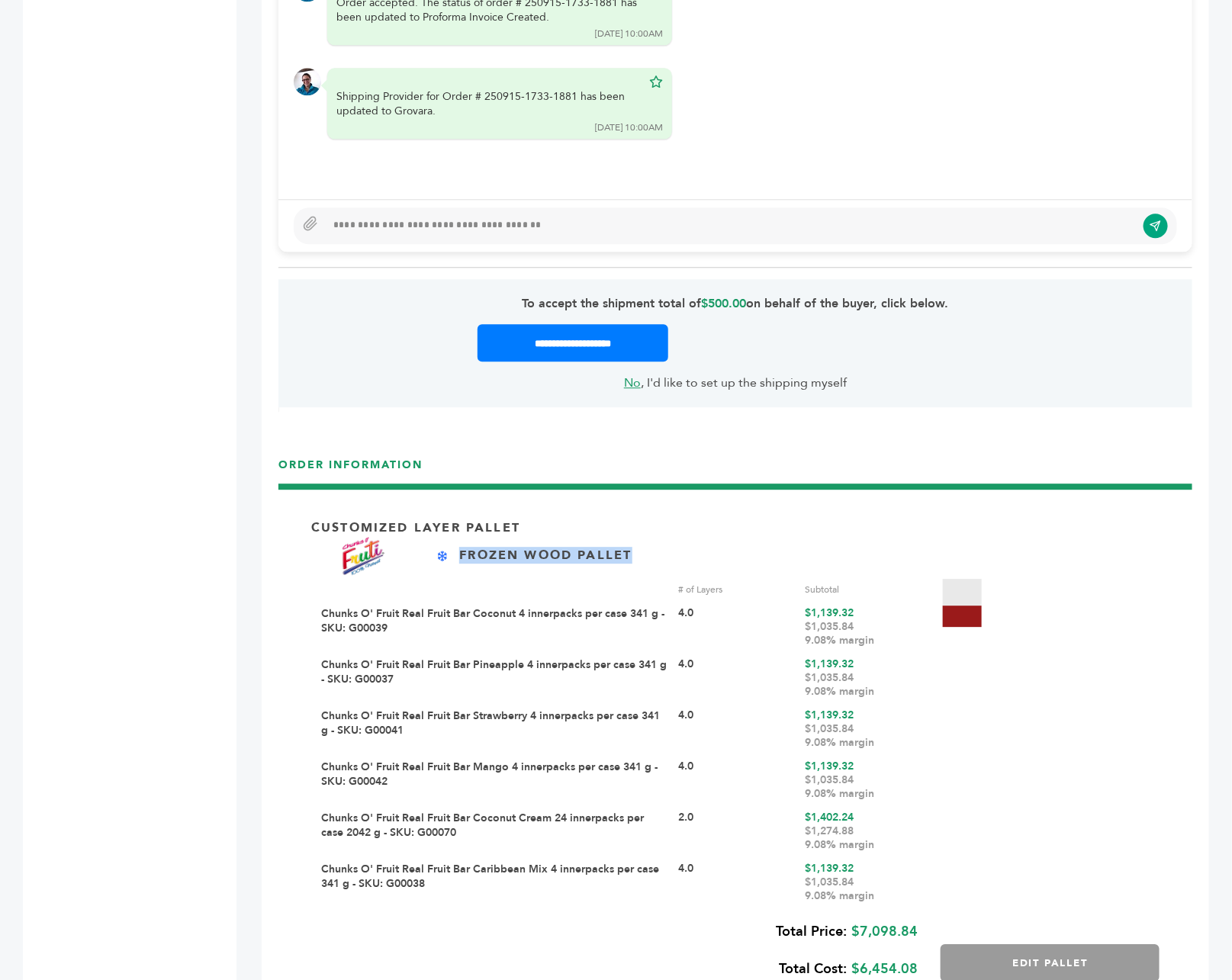
drag, startPoint x: 874, startPoint y: 612, endPoint x: 807, endPoint y: 612, distance: 67.0
click at [807, 620] on div "$1,035.84 9.08% margin" at bounding box center [862, 634] width 115 height 27
click at [924, 635] on div "Customized Layer Pallet Frozen Wood Pallet # of Layers Subtotal Chunks O' Fruit…" at bounding box center [735, 763] width 876 height 521
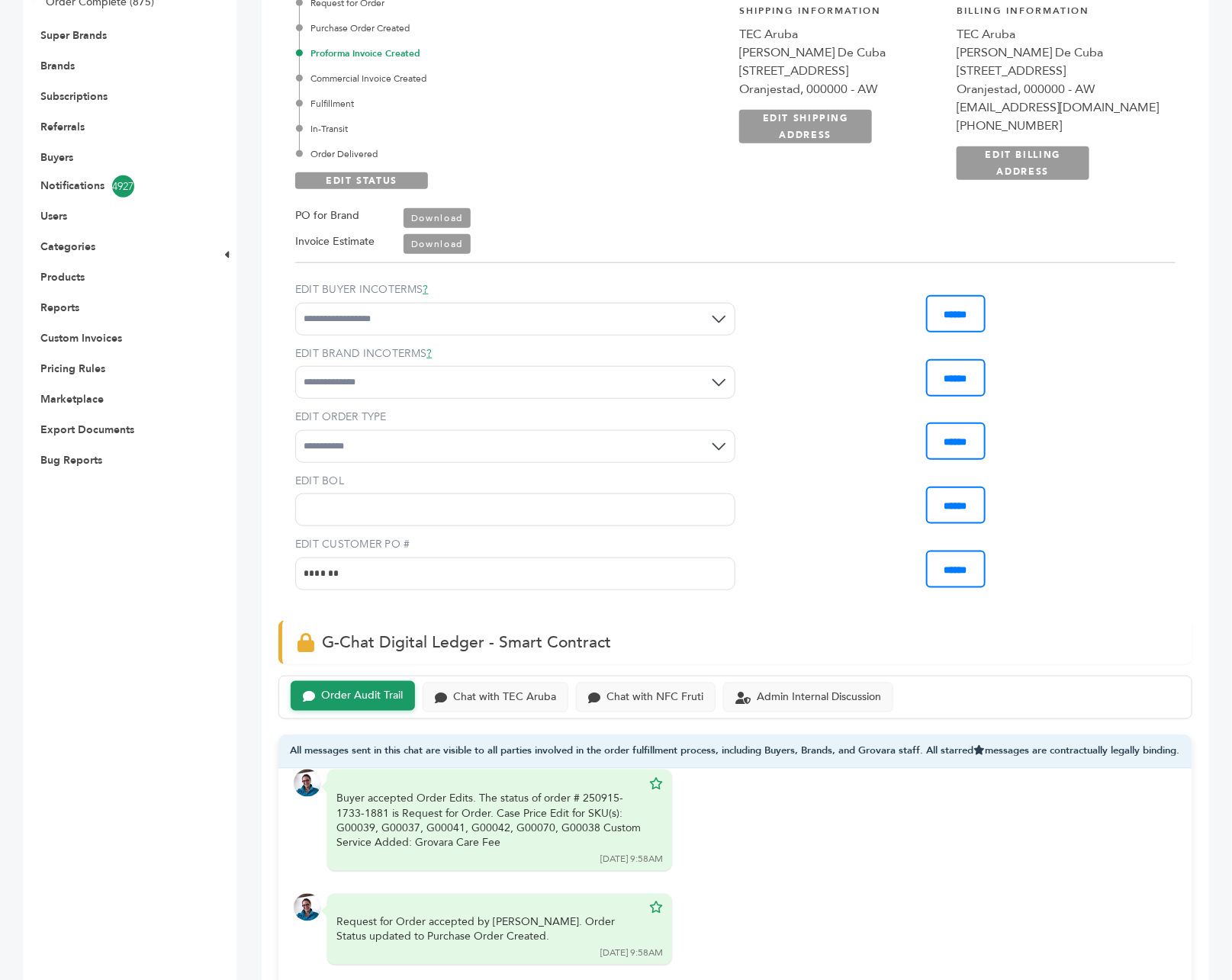
scroll to position [0, 0]
